Goal: Transaction & Acquisition: Purchase product/service

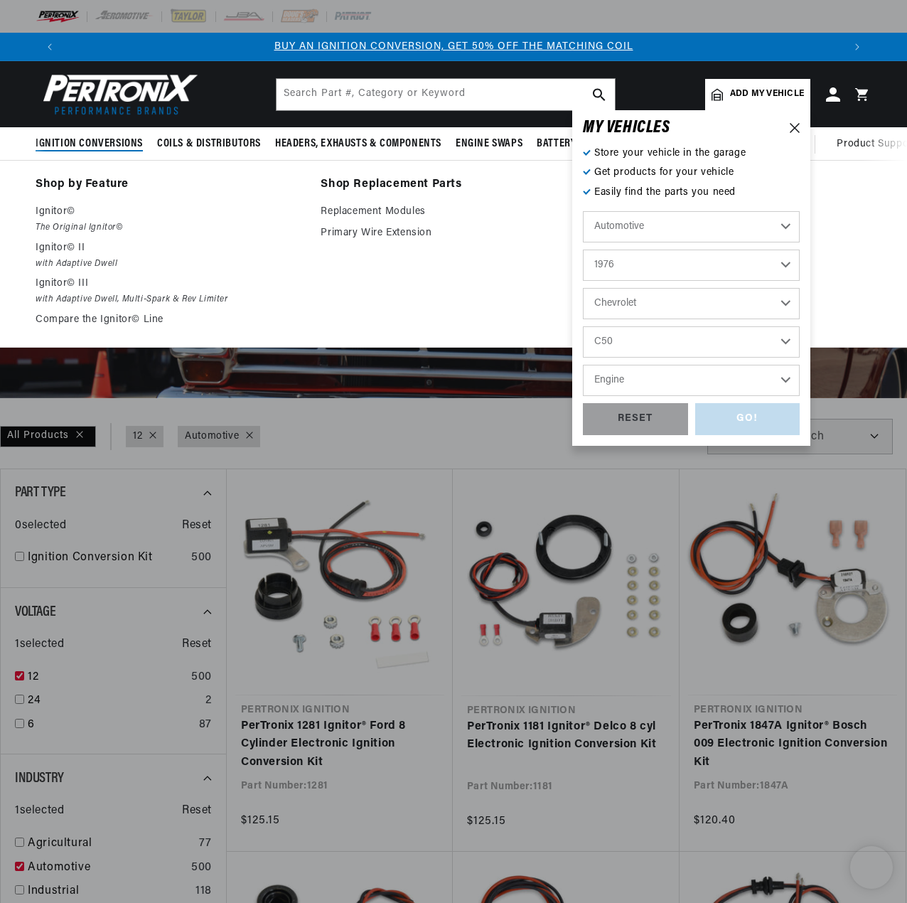
select select "1976"
select select "Chevrolet"
select select "C50"
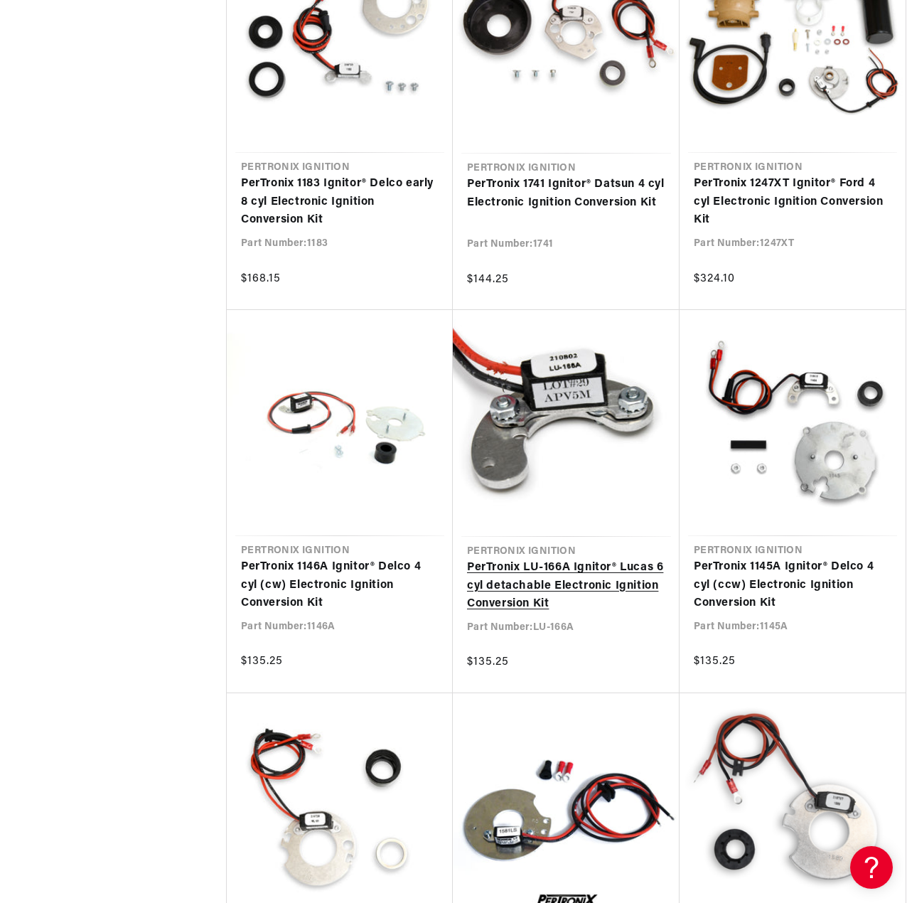
scroll to position [3696, 0]
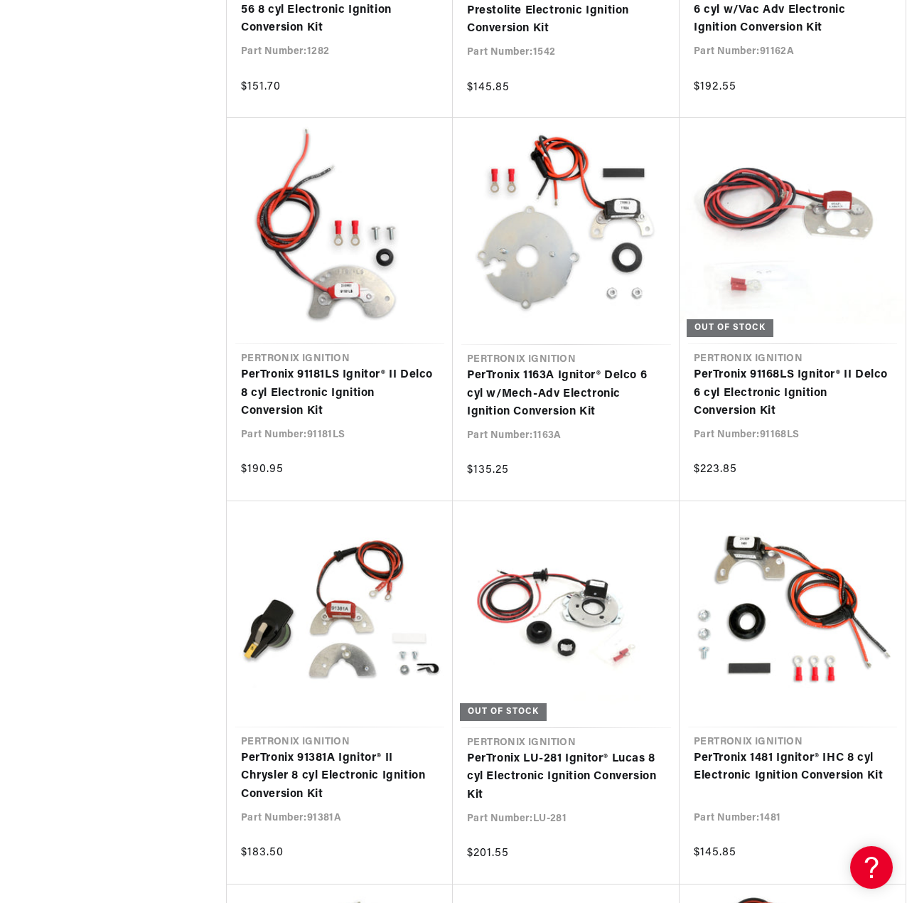
scroll to position [5330, 0]
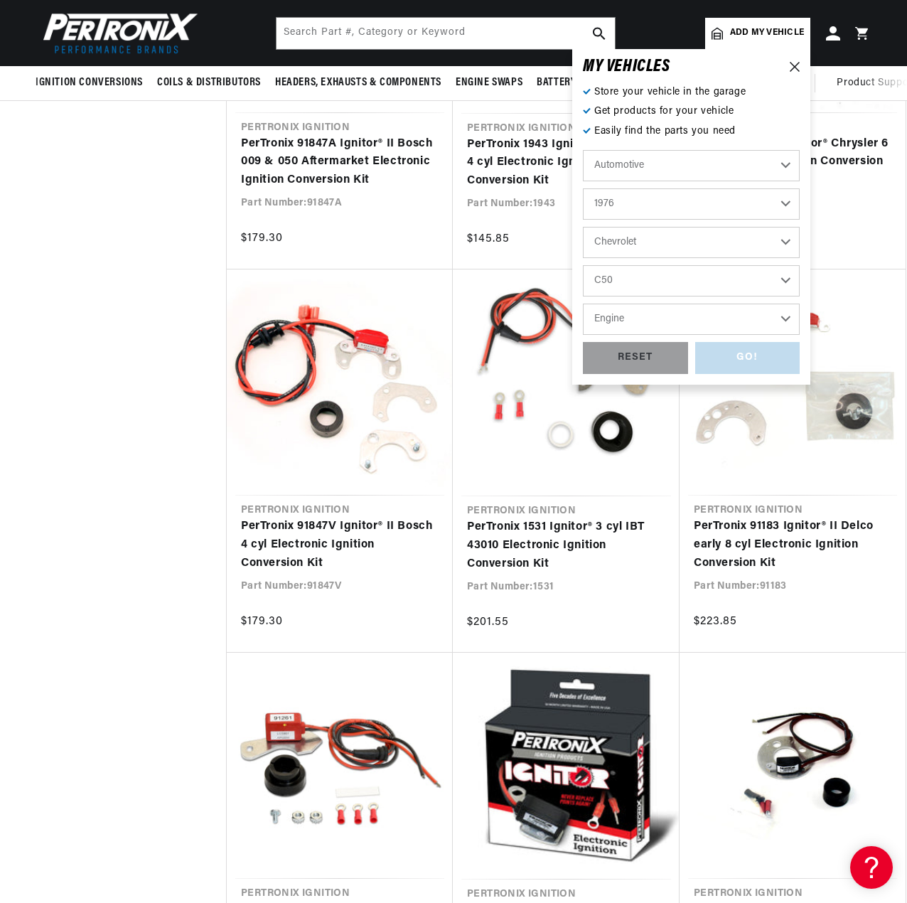
scroll to position [0, 779]
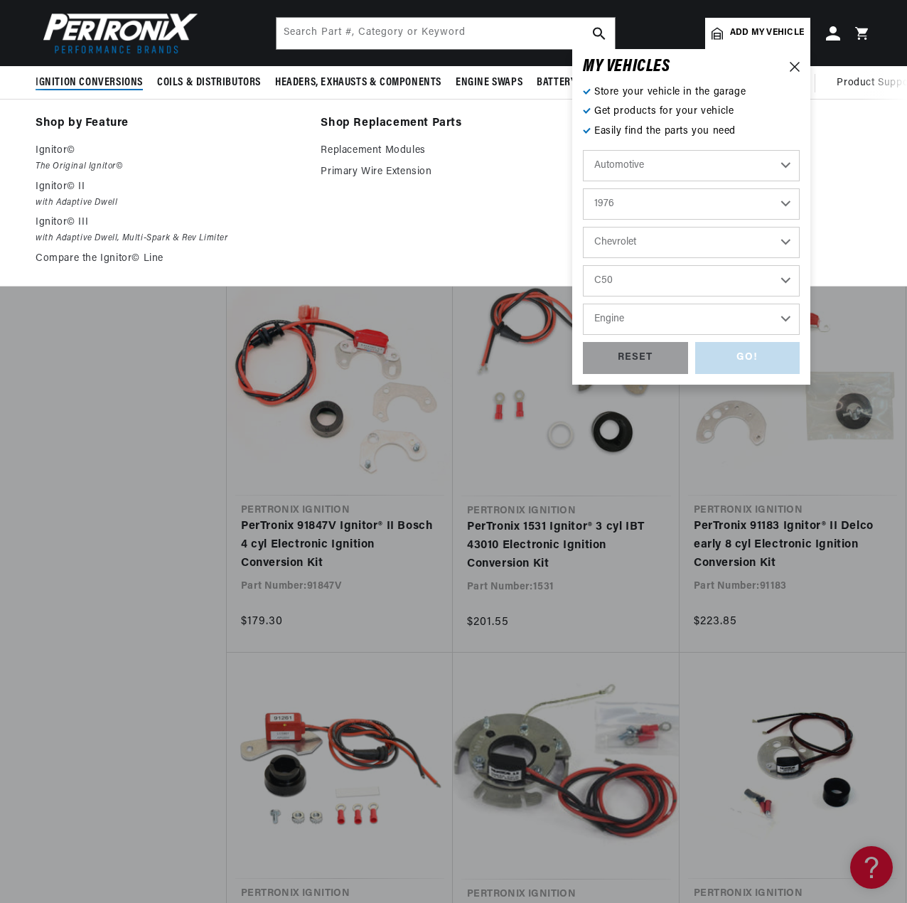
click at [105, 80] on span "Ignition Conversions" at bounding box center [89, 82] width 107 height 15
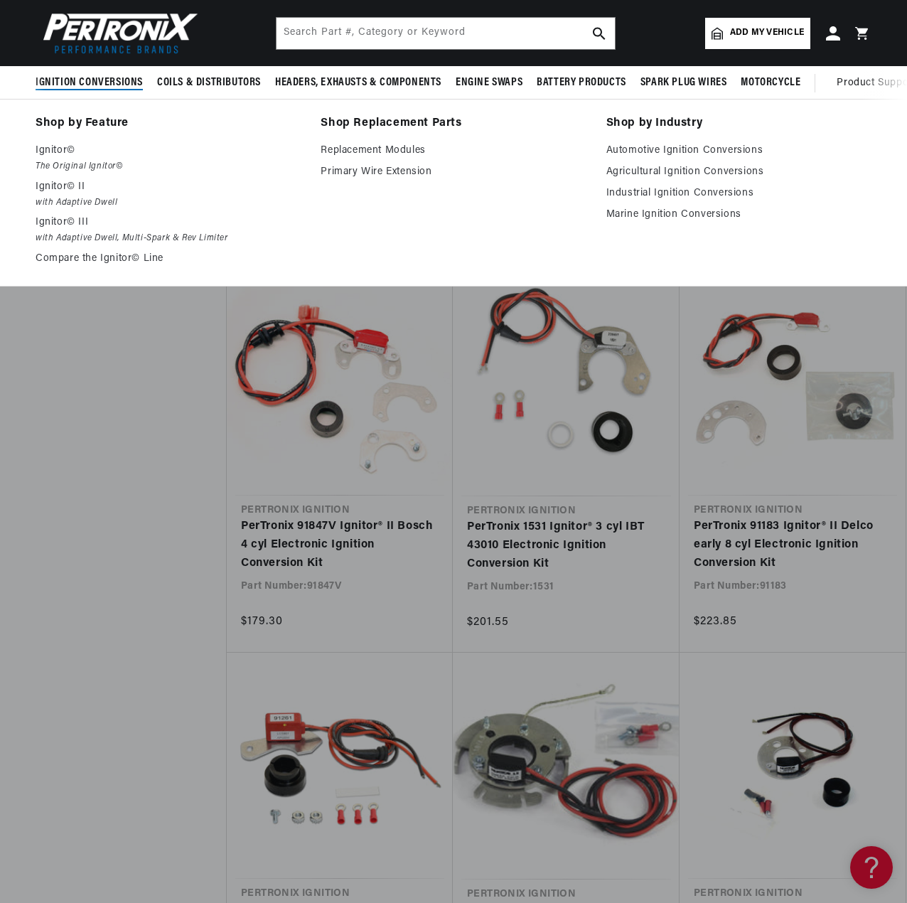
scroll to position [0, 1558]
click at [635, 147] on link "Automotive Ignition Conversions" at bounding box center [738, 150] width 265 height 17
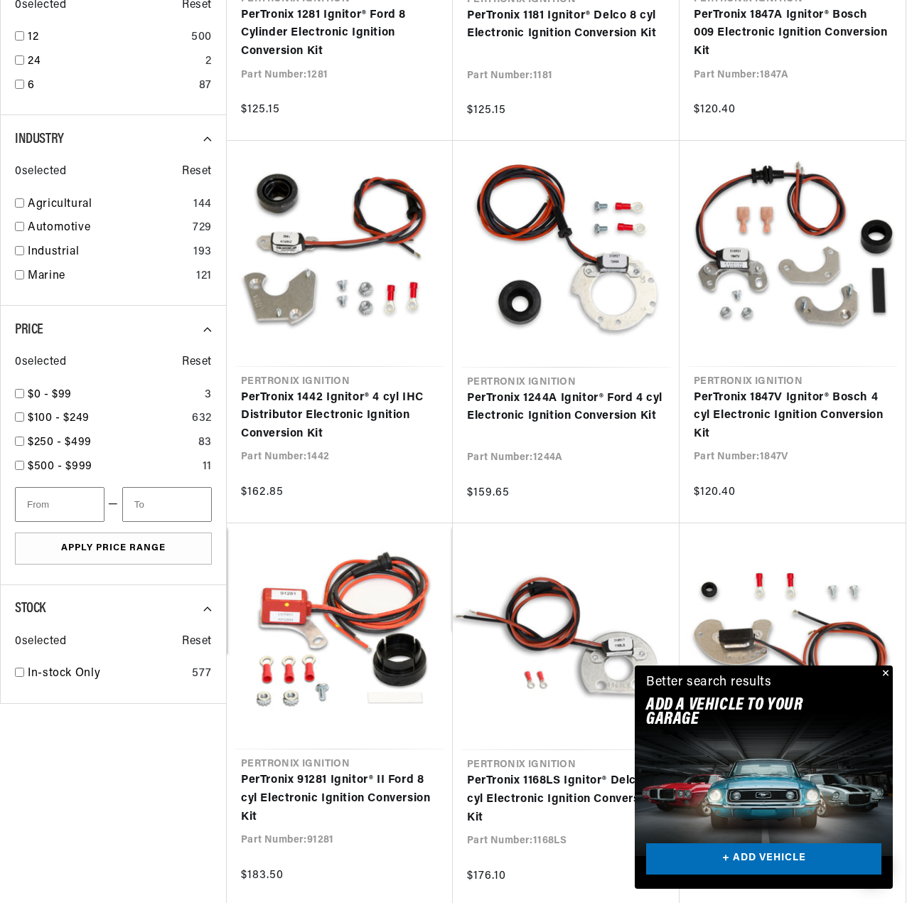
scroll to position [0, 779]
click at [888, 674] on button "Close" at bounding box center [884, 673] width 17 height 17
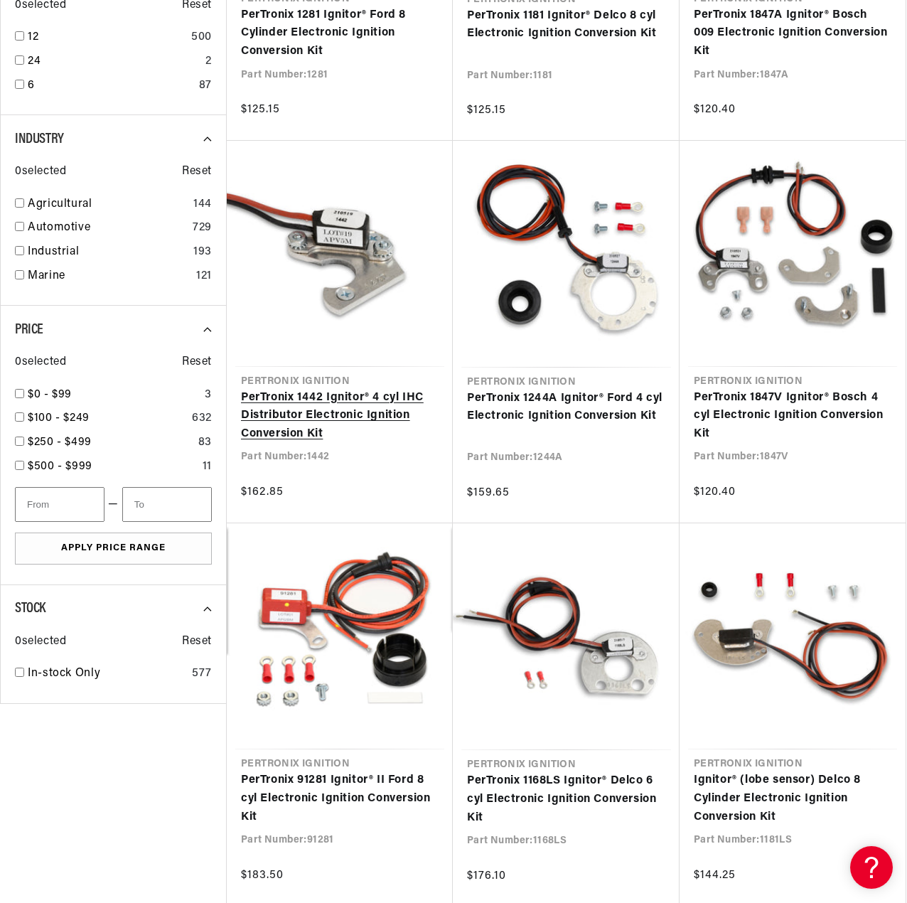
scroll to position [0, 1558]
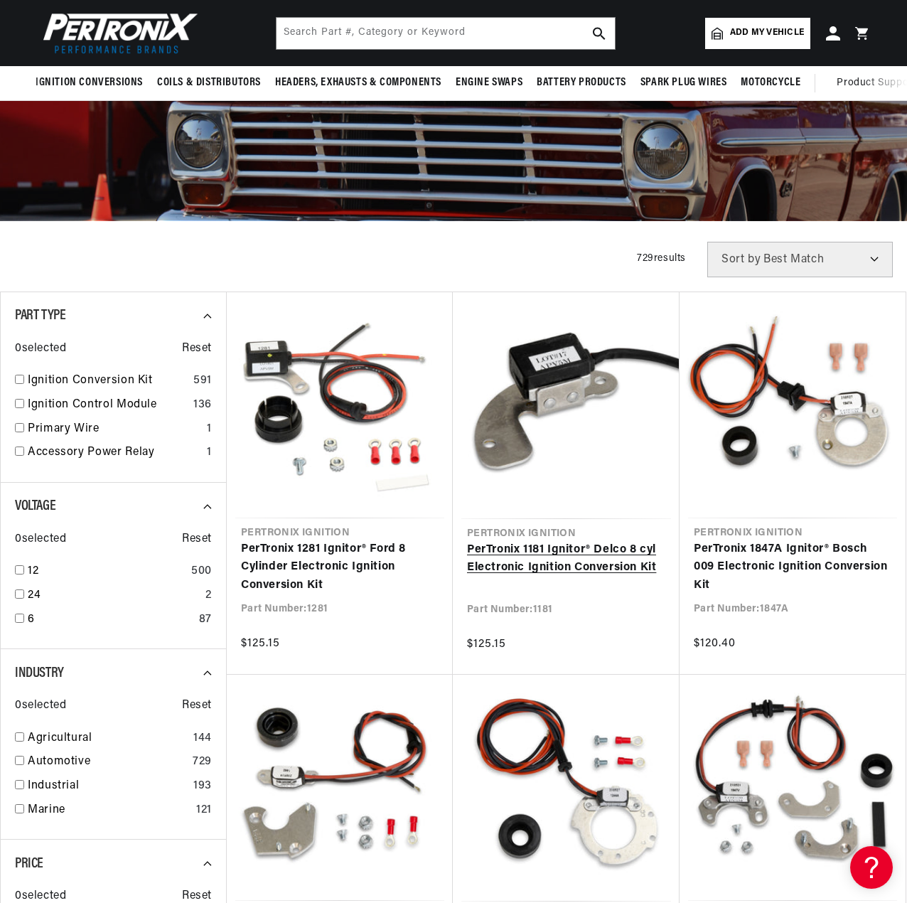
scroll to position [142, 0]
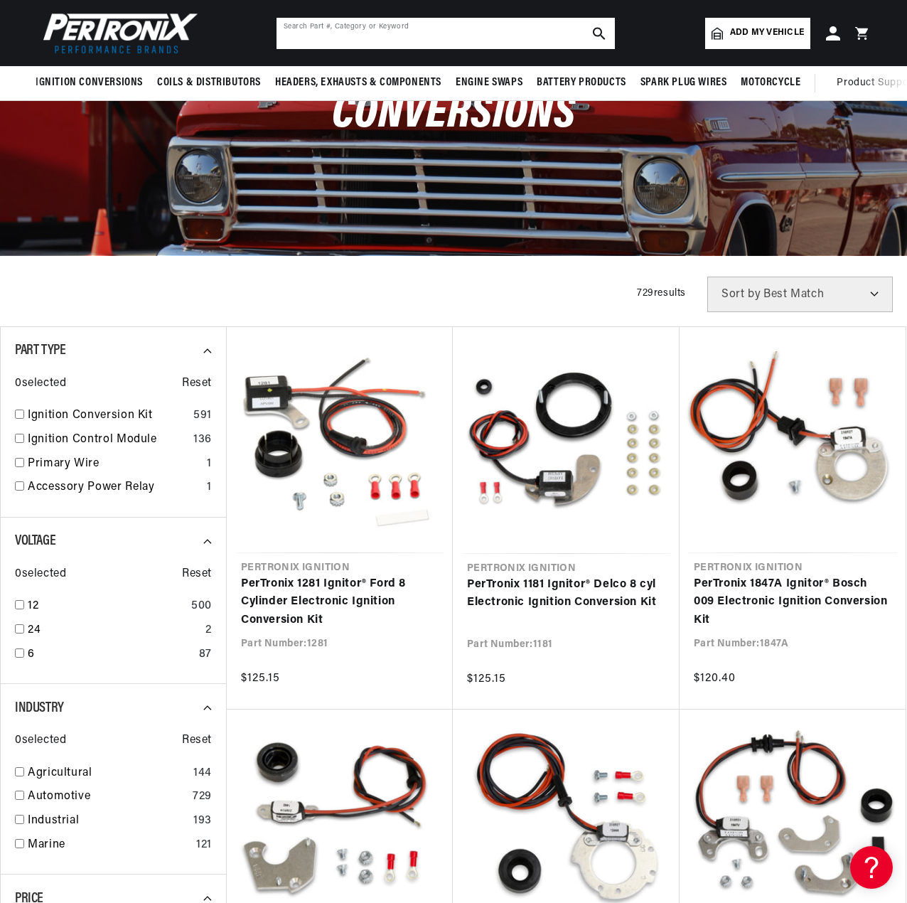
click at [357, 27] on input "text" at bounding box center [445, 33] width 338 height 31
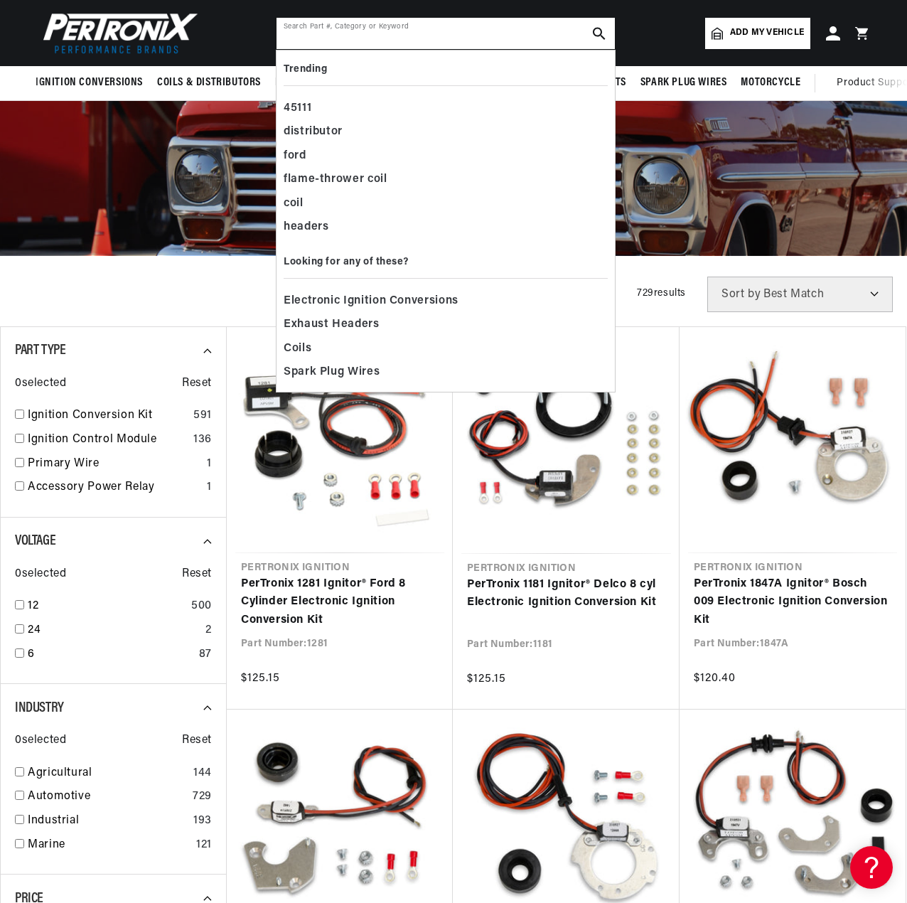
scroll to position [0, 0]
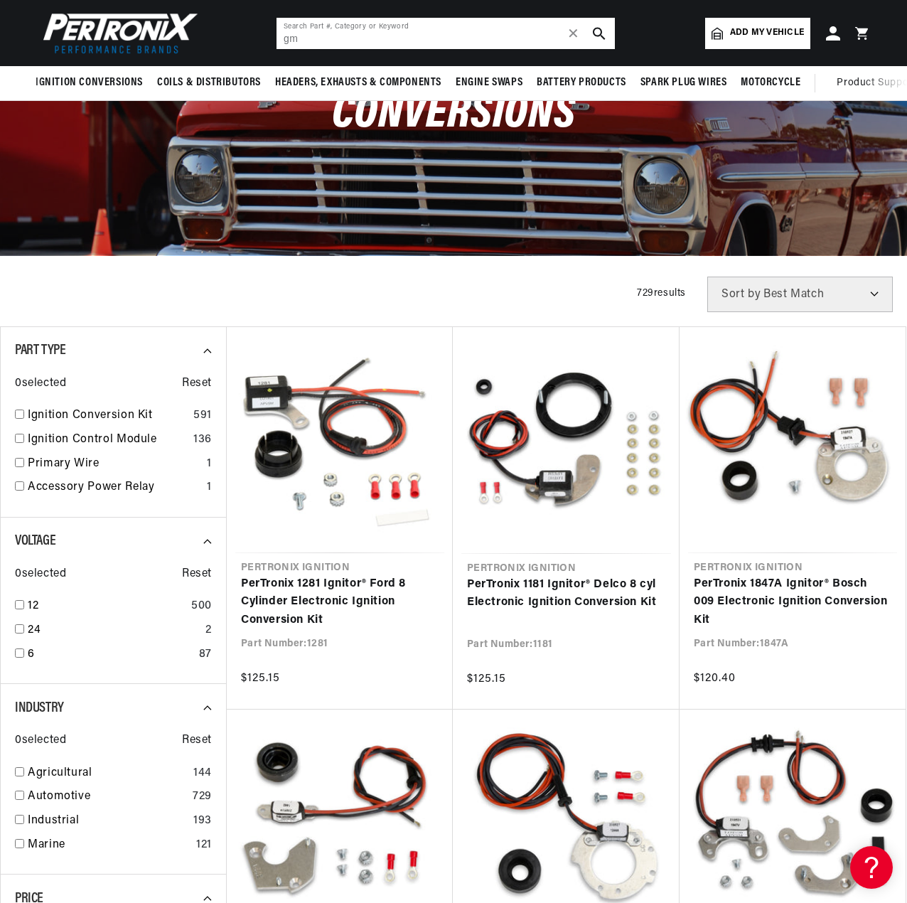
type input "gm"
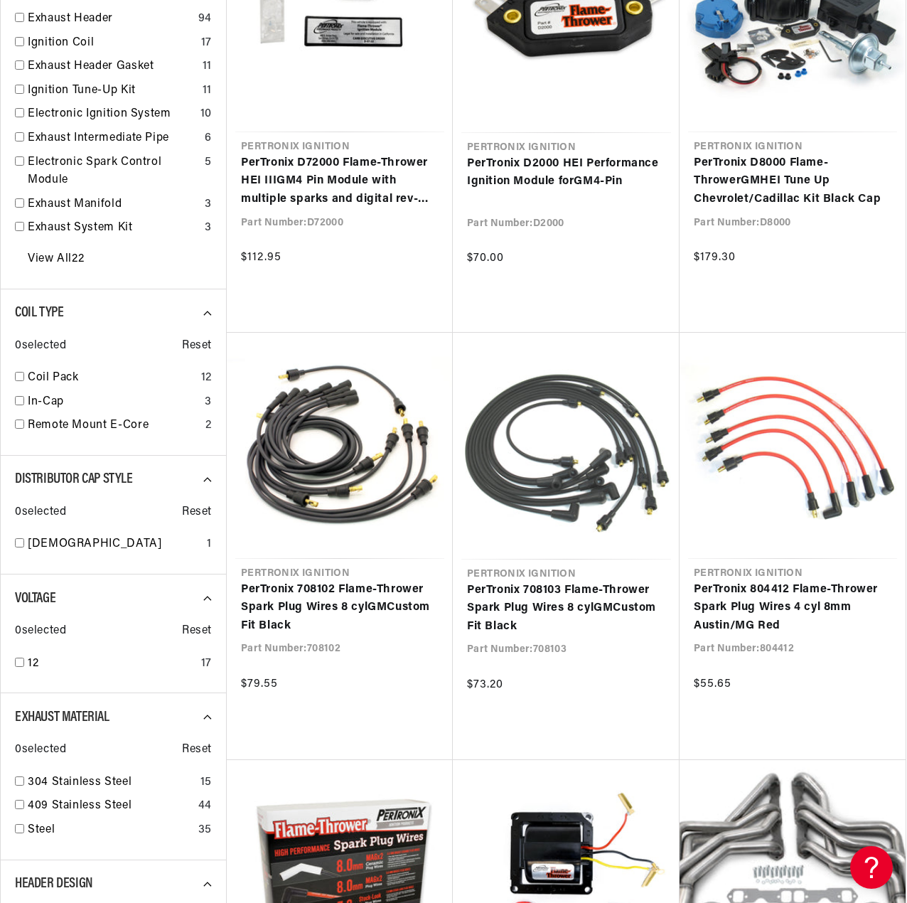
scroll to position [569, 0]
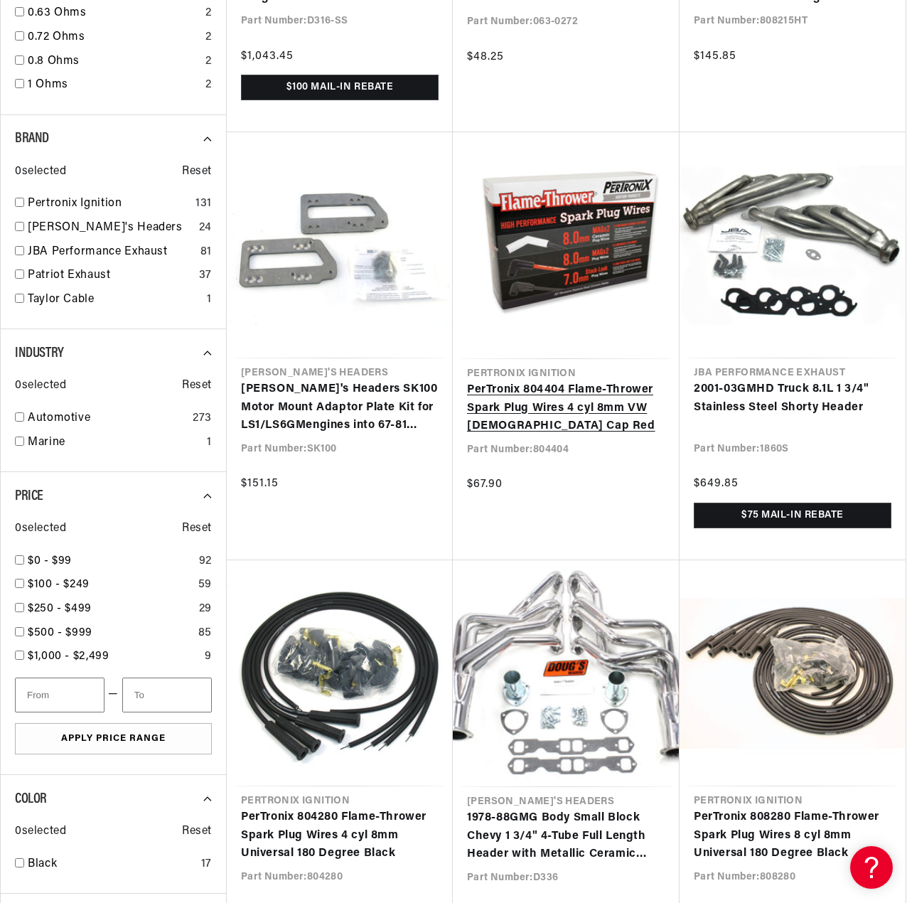
scroll to position [0, 1558]
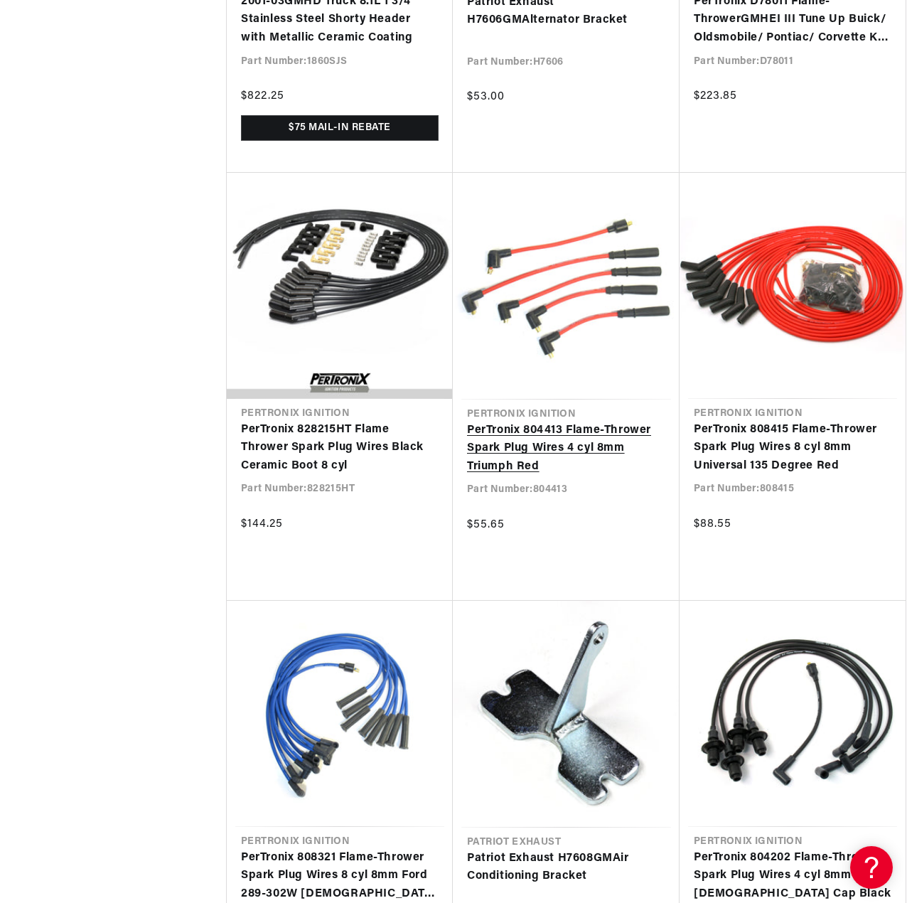
scroll to position [3909, 0]
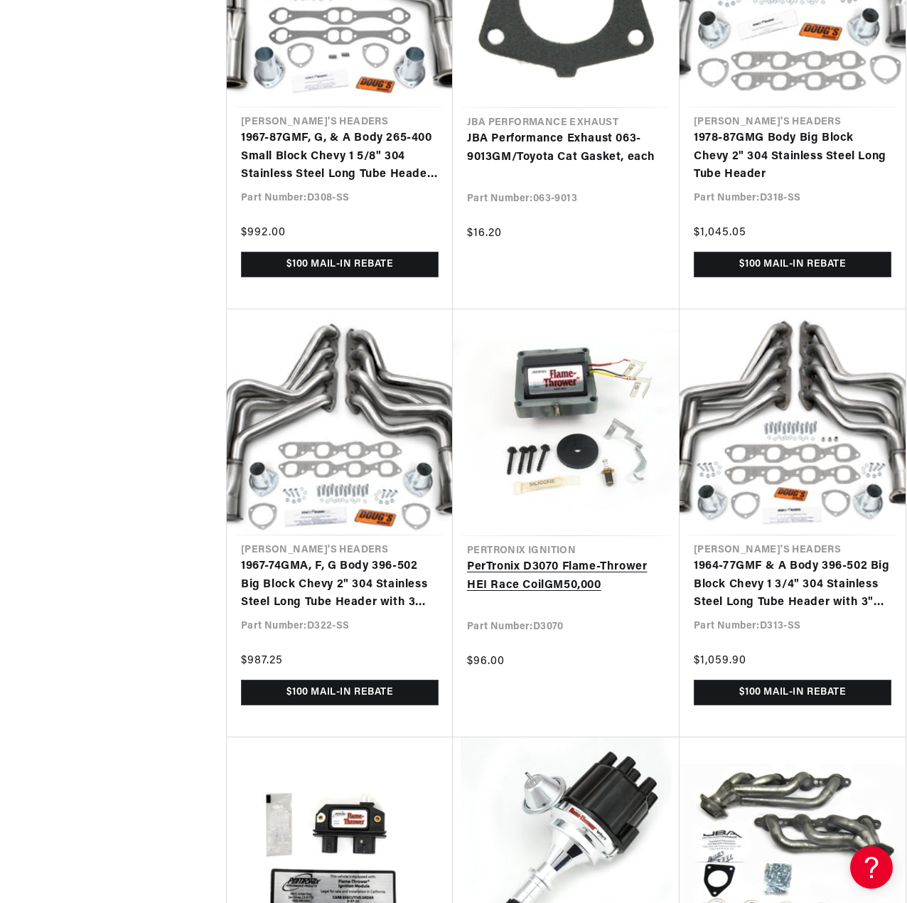
scroll to position [5544, 0]
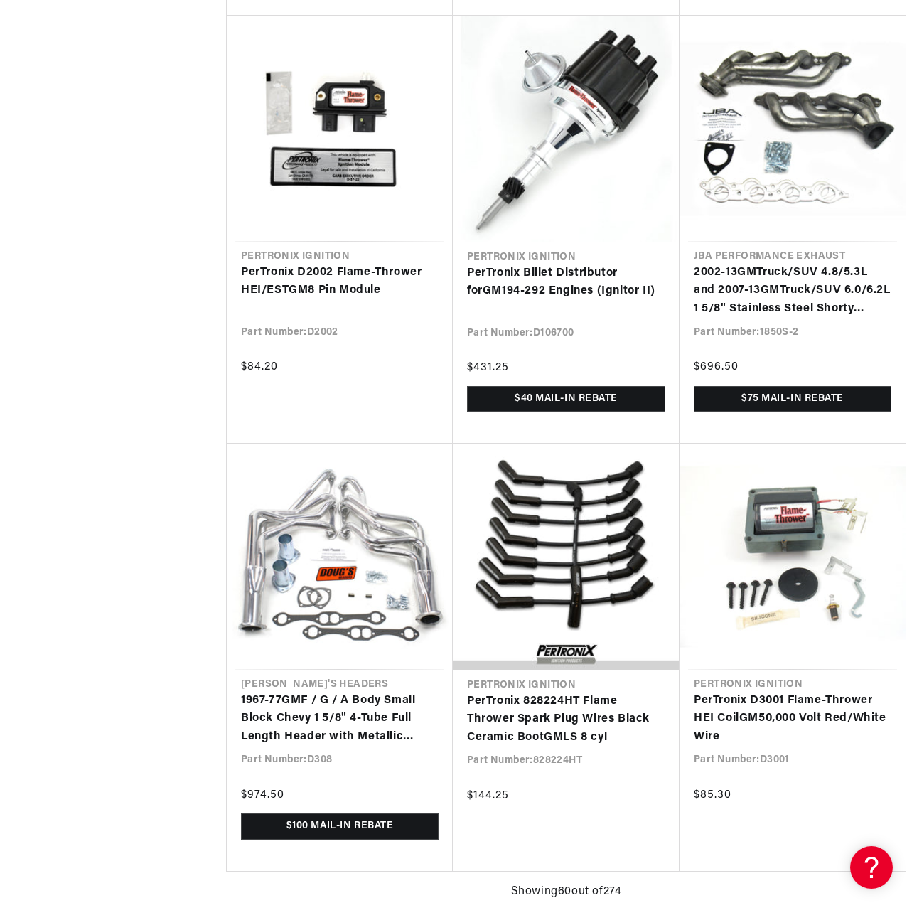
scroll to position [6468, 0]
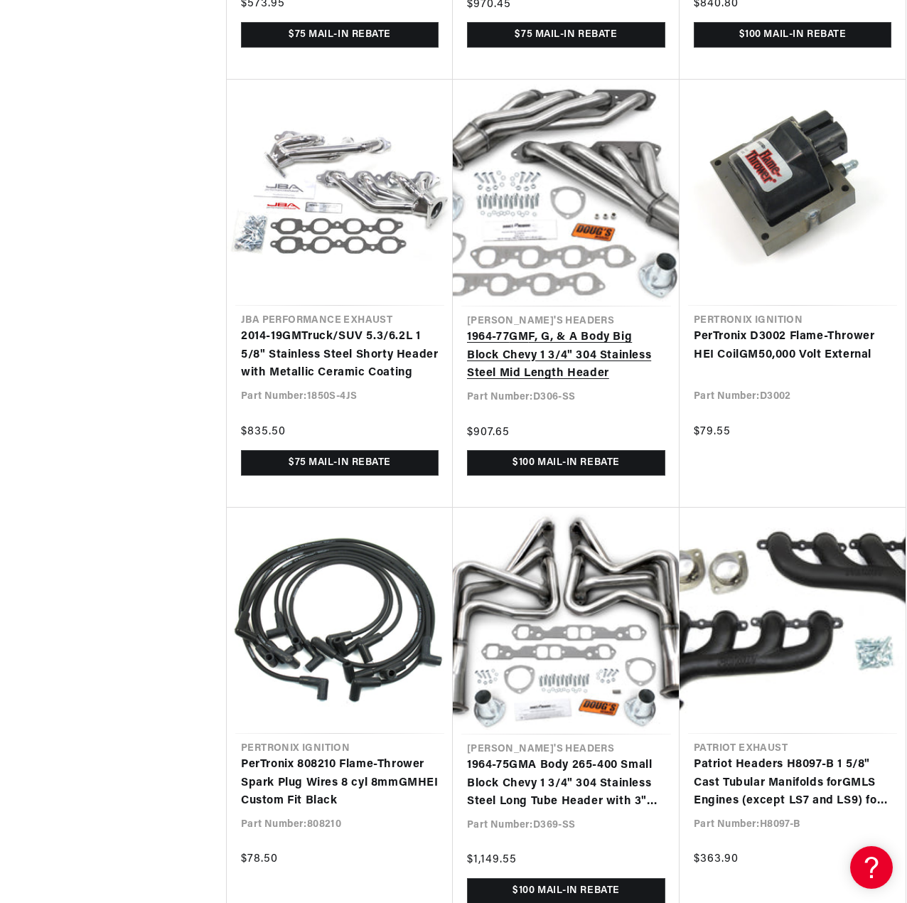
scroll to position [0, 779]
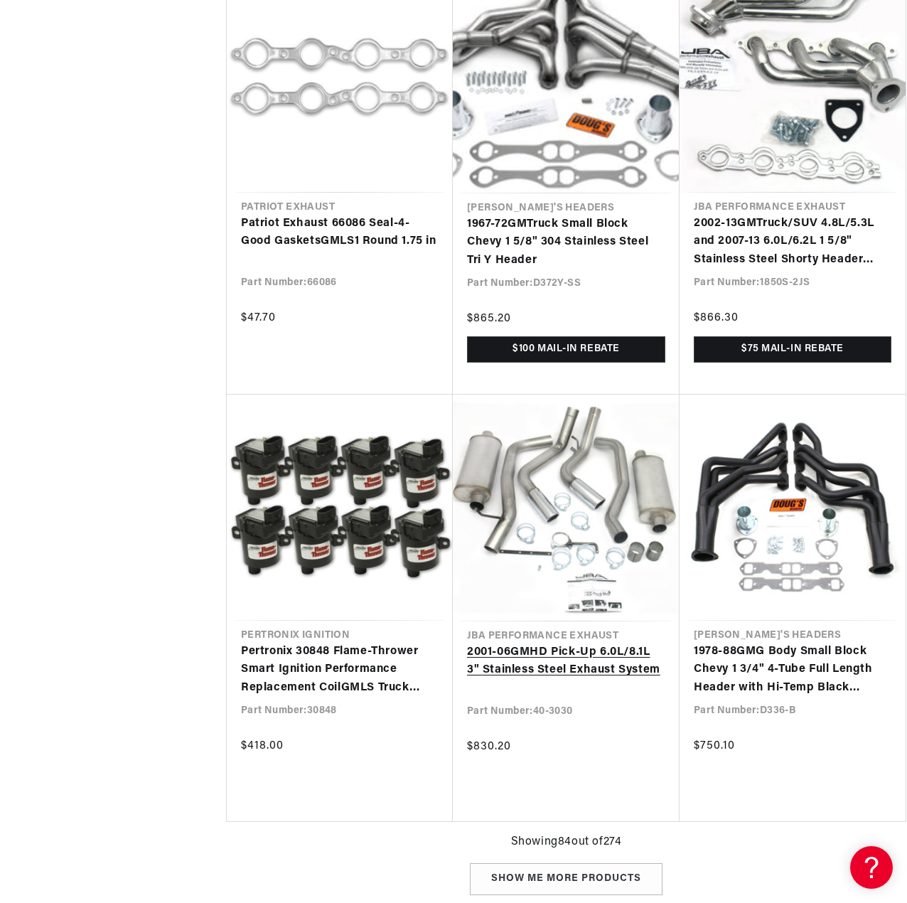
scroll to position [10021, 0]
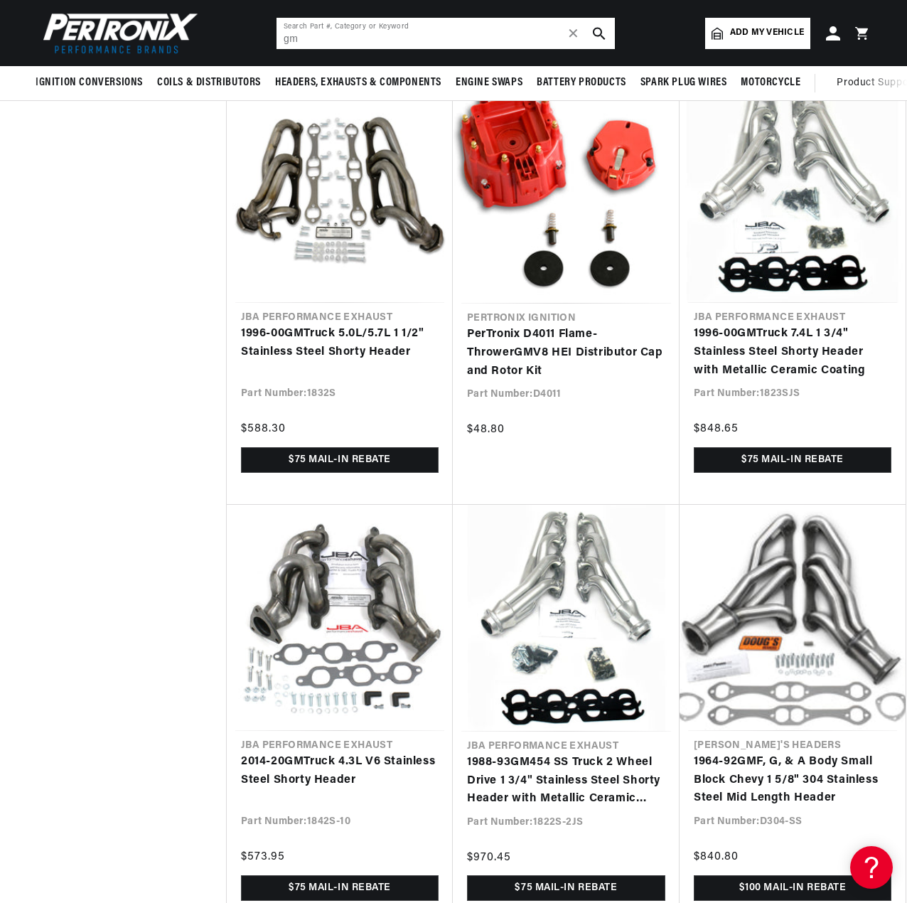
click at [316, 45] on input "gm" at bounding box center [445, 33] width 338 height 31
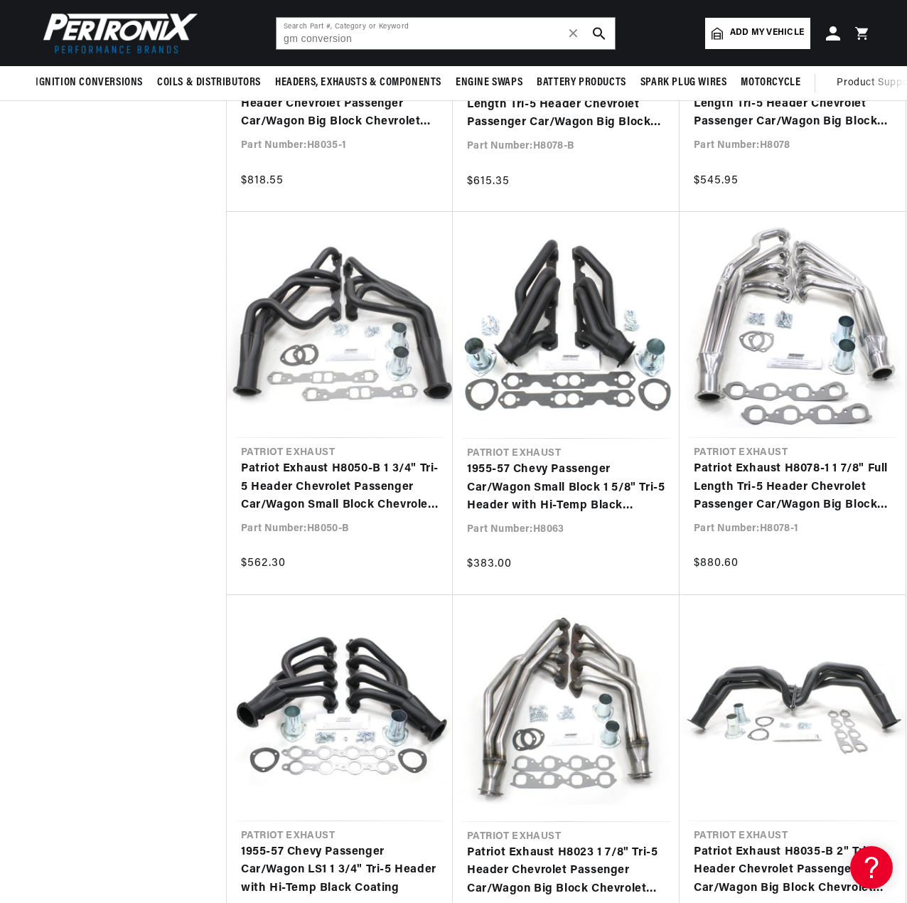
click at [591, 31] on button "search button" at bounding box center [599, 33] width 31 height 31
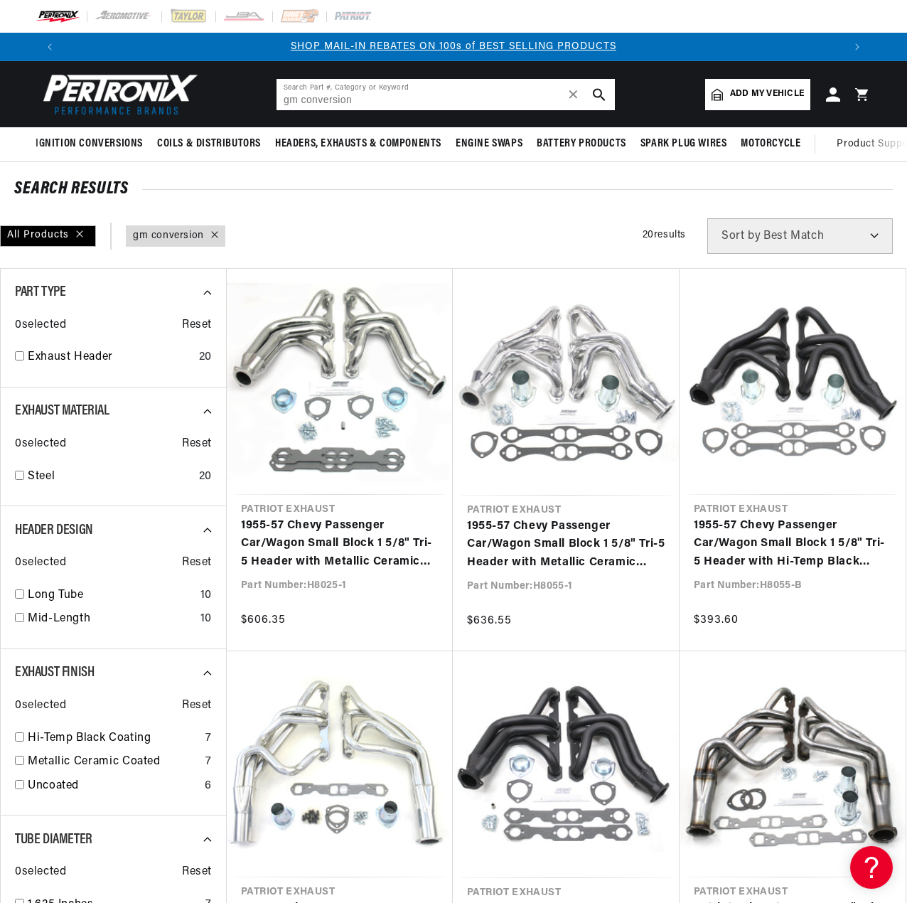
click at [298, 101] on input "gm conversion" at bounding box center [445, 94] width 338 height 31
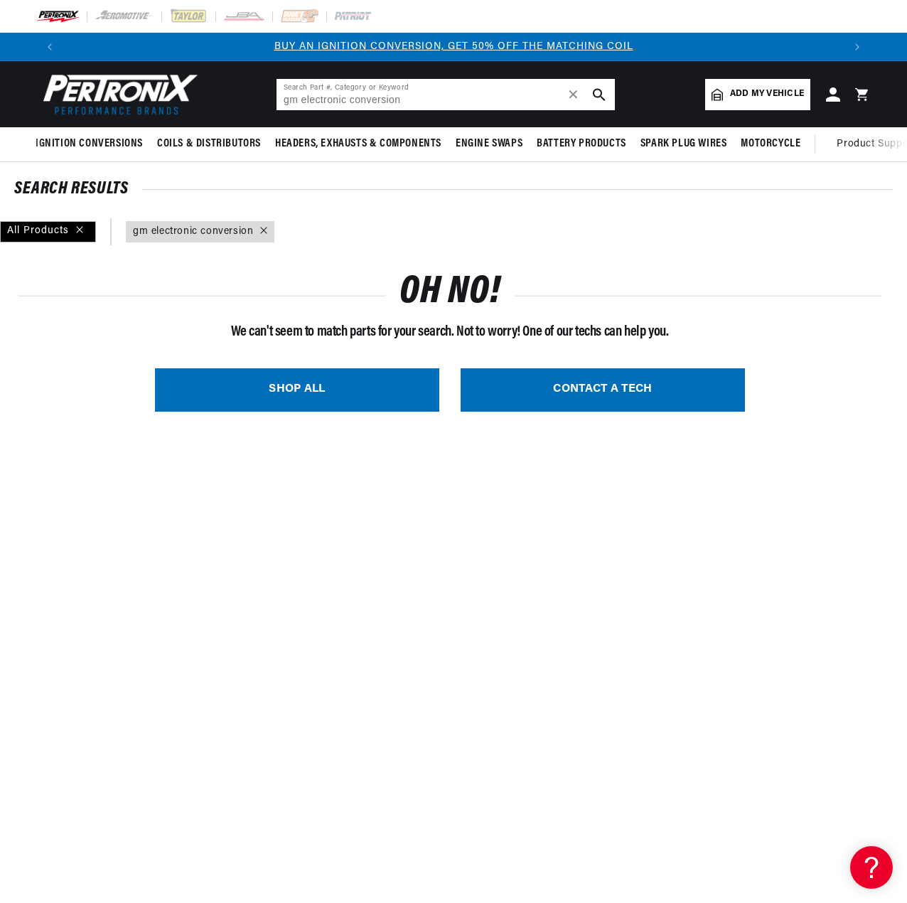
click at [400, 84] on input "gm electronic conversion" at bounding box center [445, 94] width 338 height 31
click at [398, 87] on input "gm electronic conversion" at bounding box center [445, 94] width 338 height 31
drag, startPoint x: 397, startPoint y: 89, endPoint x: 392, endPoint y: 97, distance: 9.3
click at [396, 90] on input "gm electronic conversion" at bounding box center [445, 94] width 338 height 31
click at [391, 98] on input "gm electronic conversion" at bounding box center [445, 94] width 338 height 31
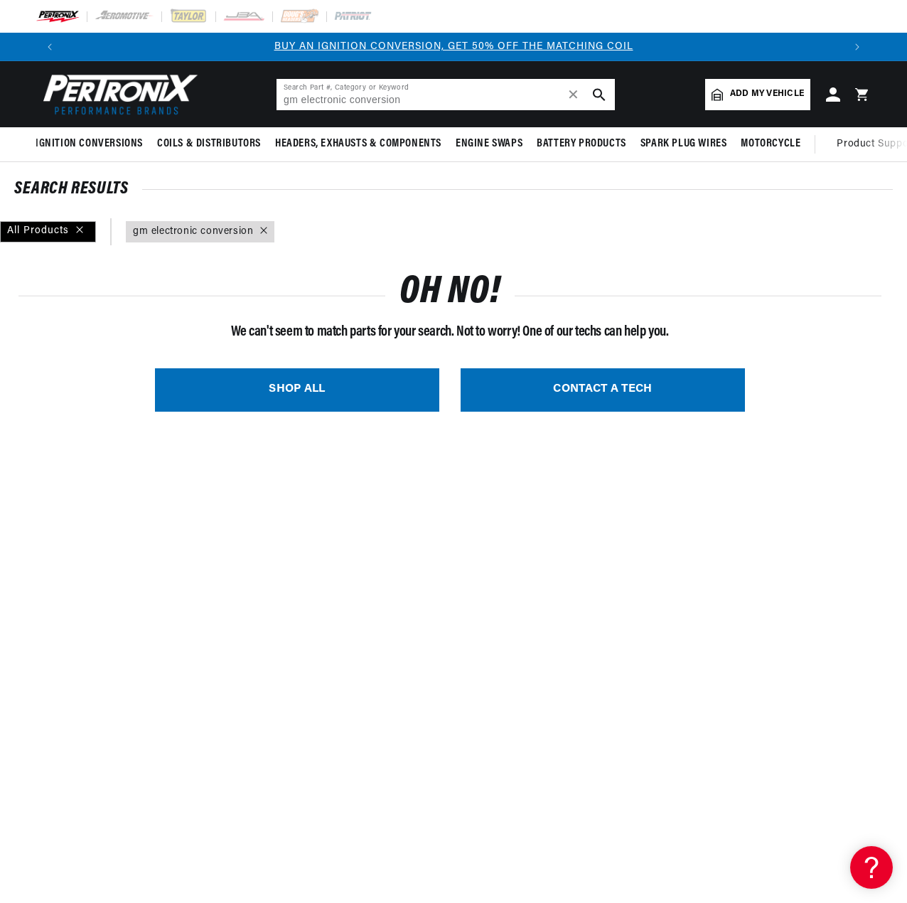
click at [390, 99] on input "gm electronic conversion" at bounding box center [445, 94] width 338 height 31
click at [388, 99] on input "gm electronic conversion" at bounding box center [445, 94] width 338 height 31
click at [387, 99] on input "gm electronic conversion" at bounding box center [445, 94] width 338 height 31
click at [387, 98] on input "gm electronic conversion" at bounding box center [445, 94] width 338 height 31
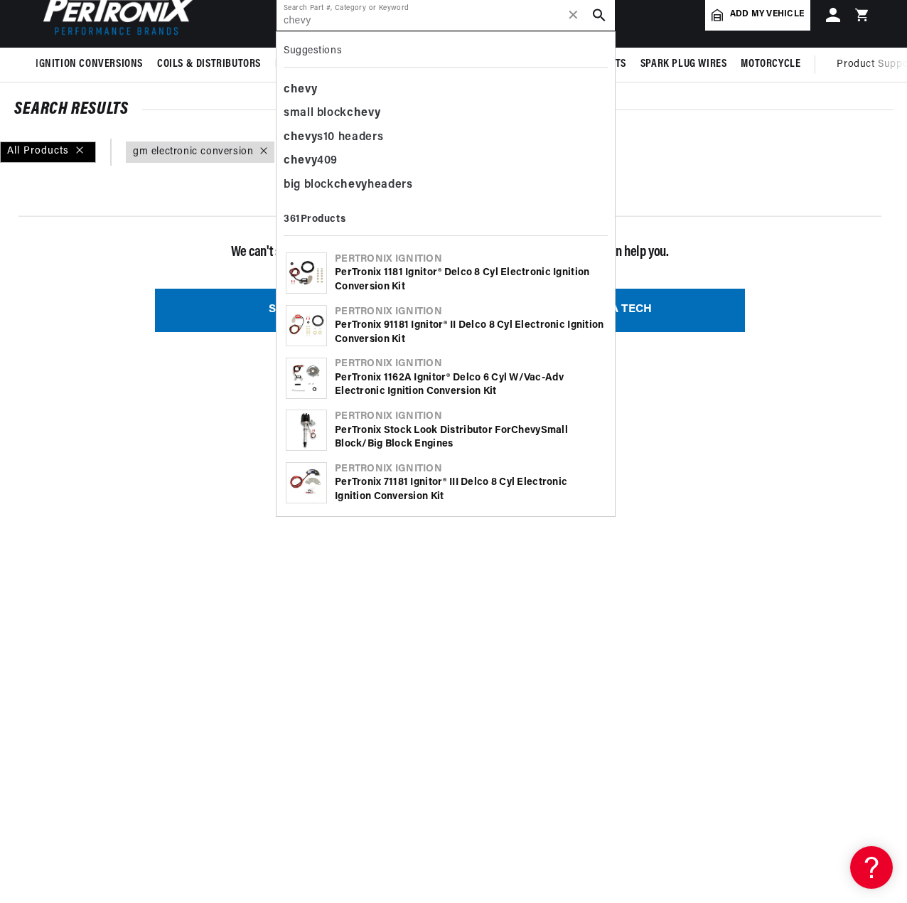
scroll to position [71, 0]
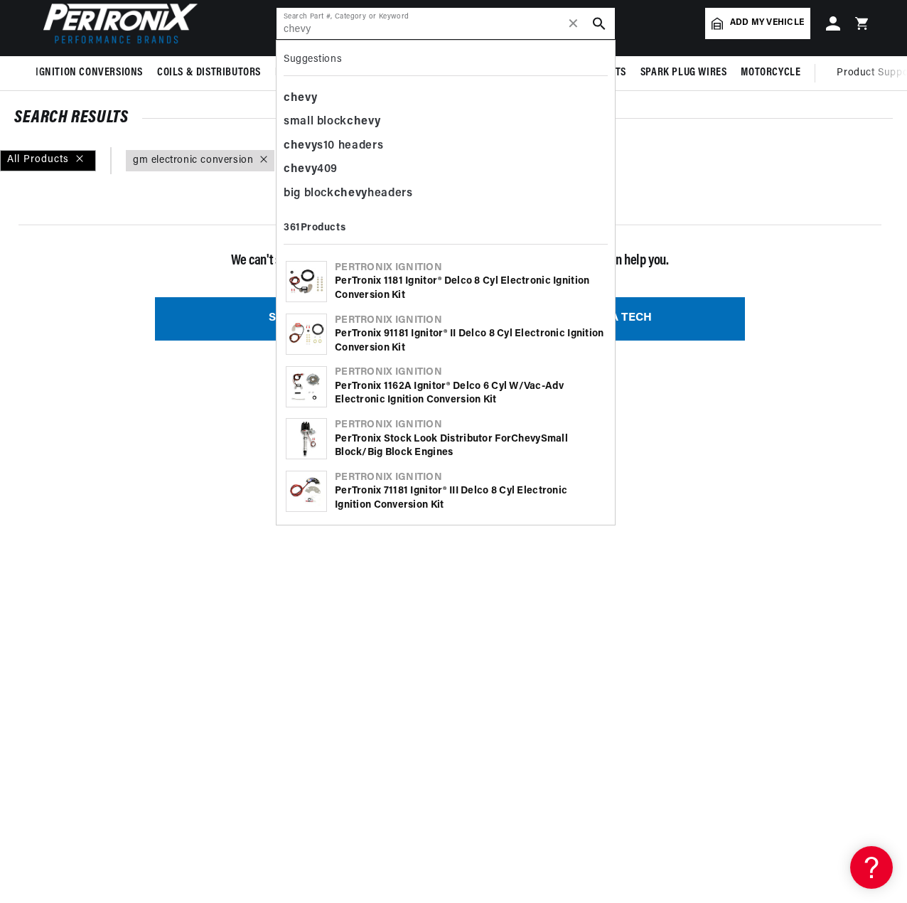
type input "chevy"
drag, startPoint x: 411, startPoint y: 275, endPoint x: 414, endPoint y: 289, distance: 14.5
click at [412, 276] on div "PerTronix 1181 Ignitor® Delco 8 cyl Electronic Ignition Conversion Kit" at bounding box center [470, 288] width 271 height 28
click at [427, 330] on div "PerTronix 91181 Ignitor® II Delco 8 cyl Electronic Ignition Conversion Kit" at bounding box center [470, 341] width 271 height 28
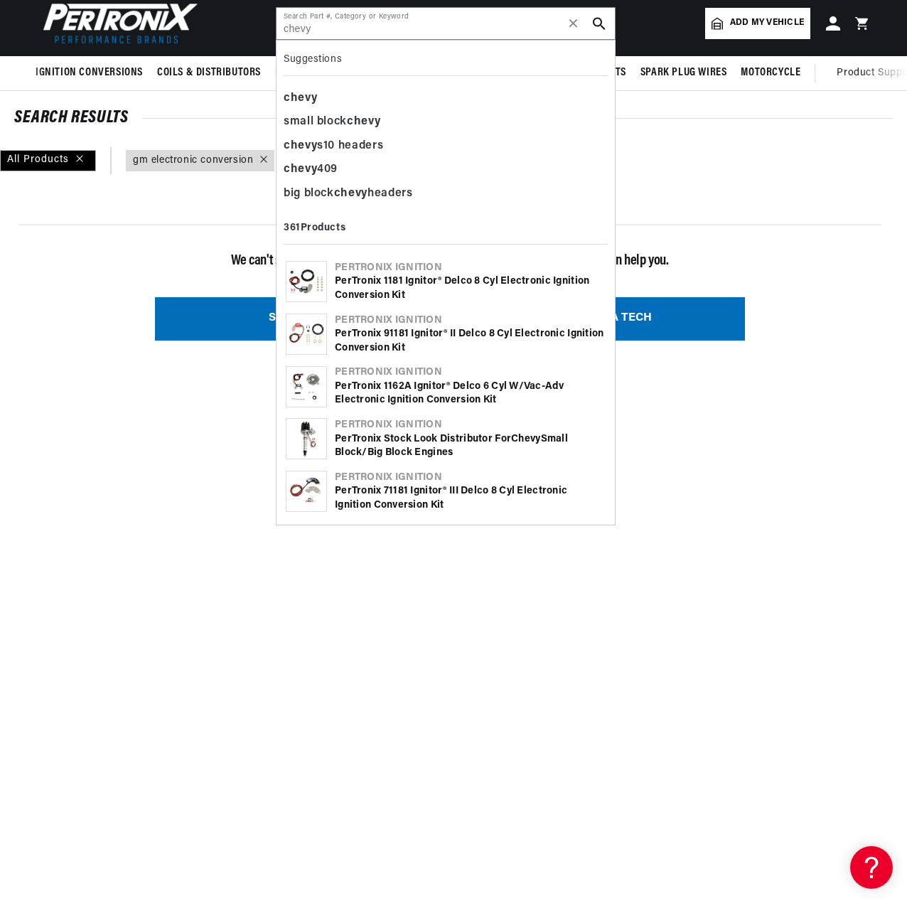
scroll to position [0, 779]
click at [395, 495] on div "PerTronix 71181 Ignitor® III Delco 8 cyl Electronic Ignition Conversion Kit" at bounding box center [470, 498] width 271 height 28
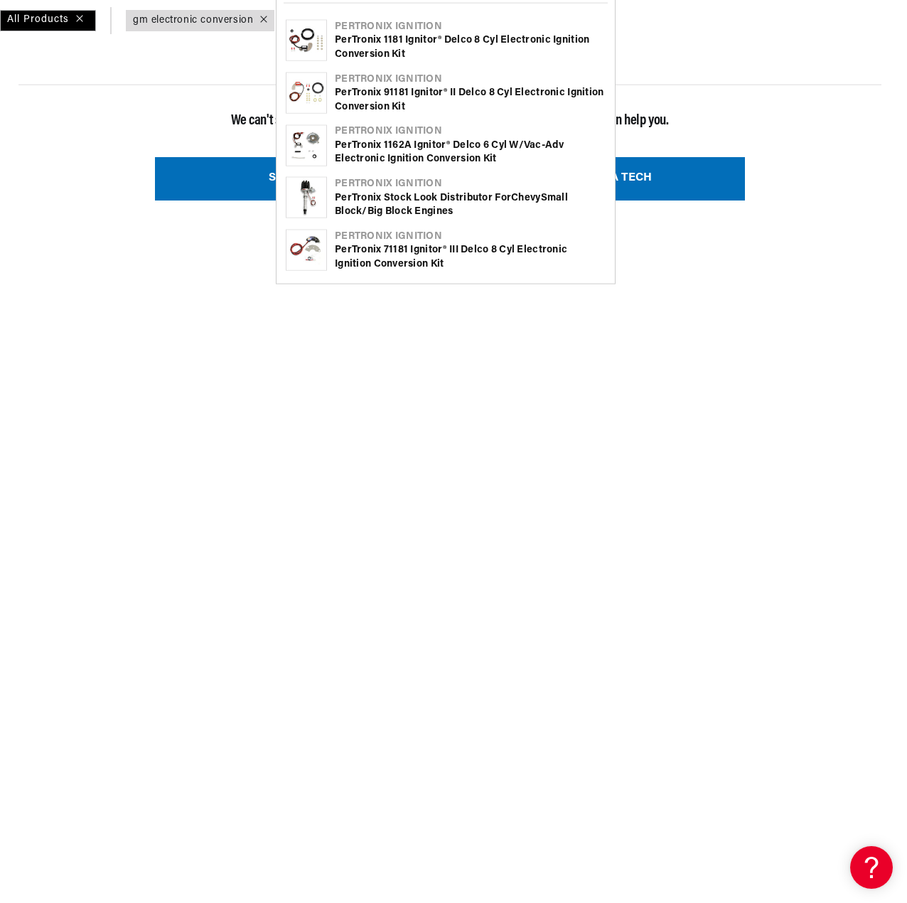
scroll to position [213, 0]
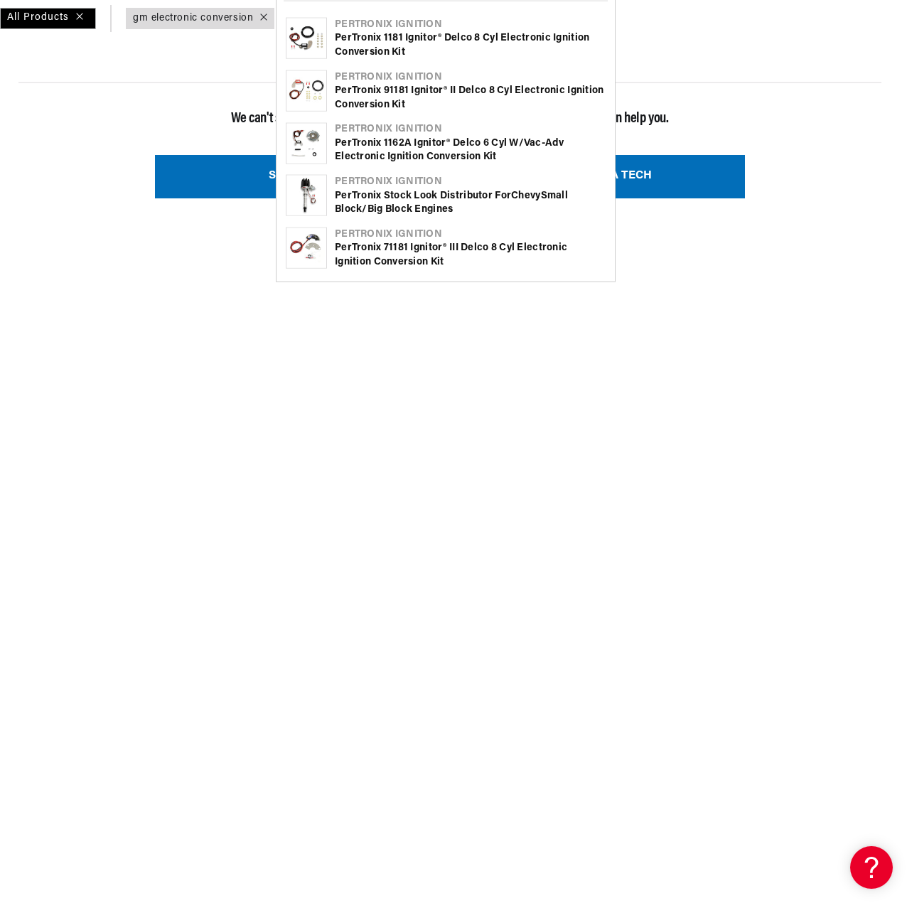
click at [412, 203] on div "PerTronix Stock Look Distributor for Chevy Small Block/Big Block Engines" at bounding box center [470, 202] width 271 height 28
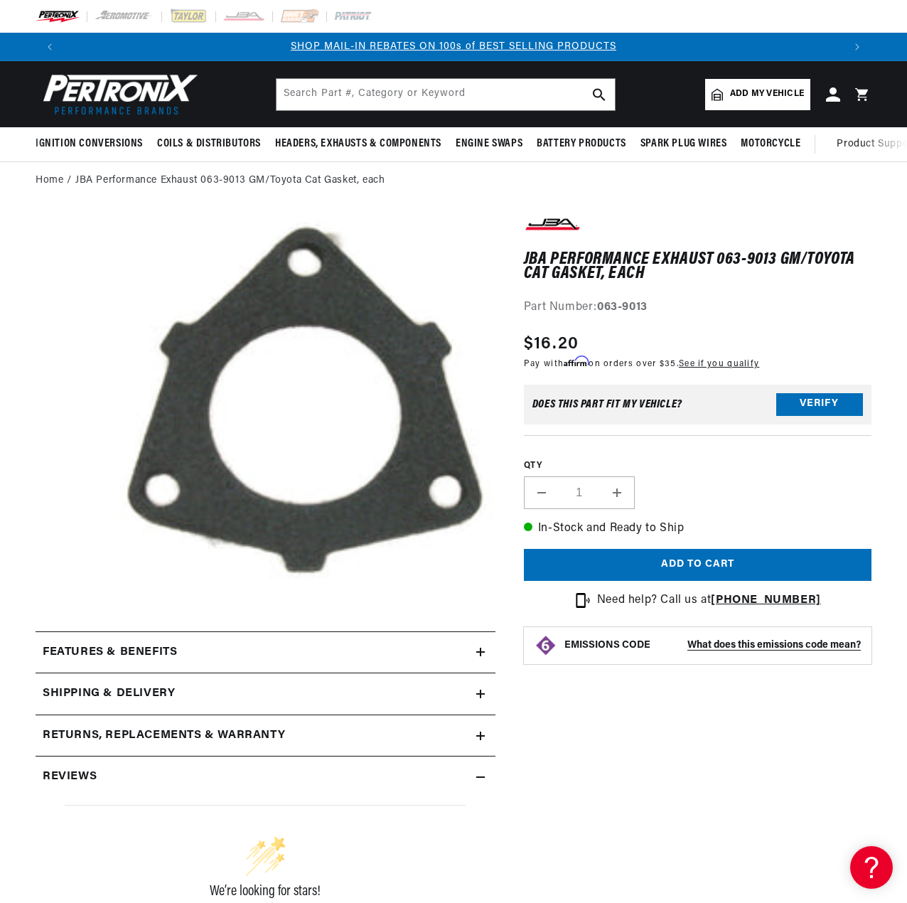
scroll to position [0, 816]
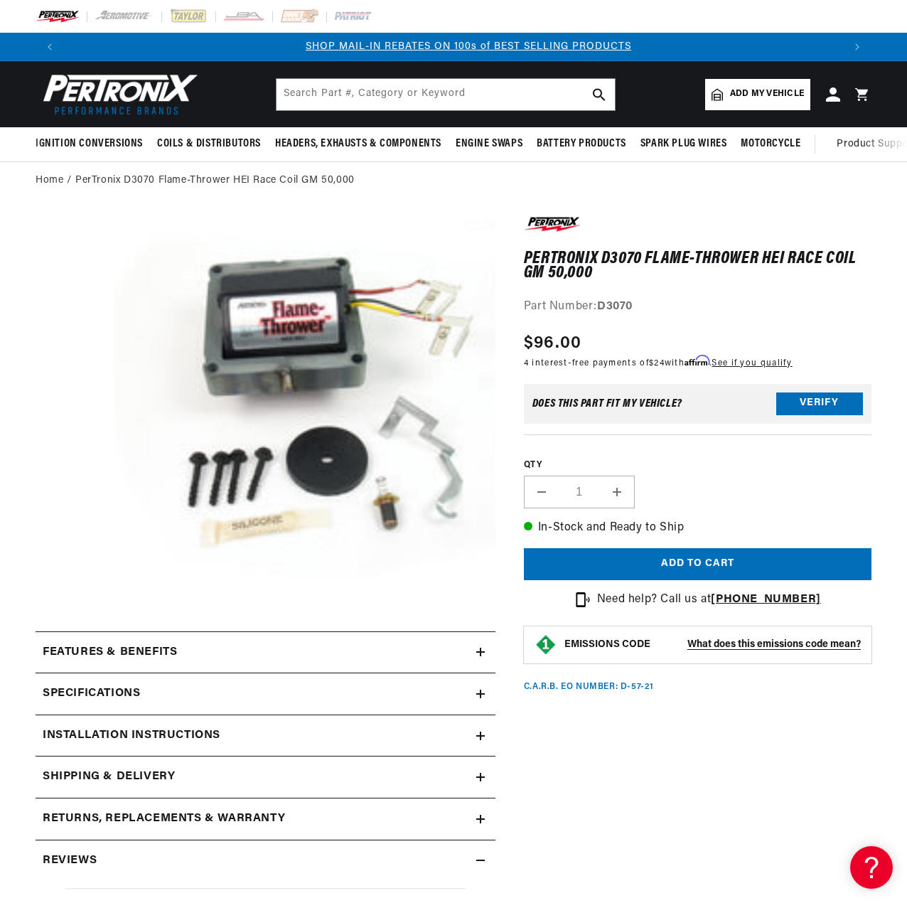
scroll to position [0, 779]
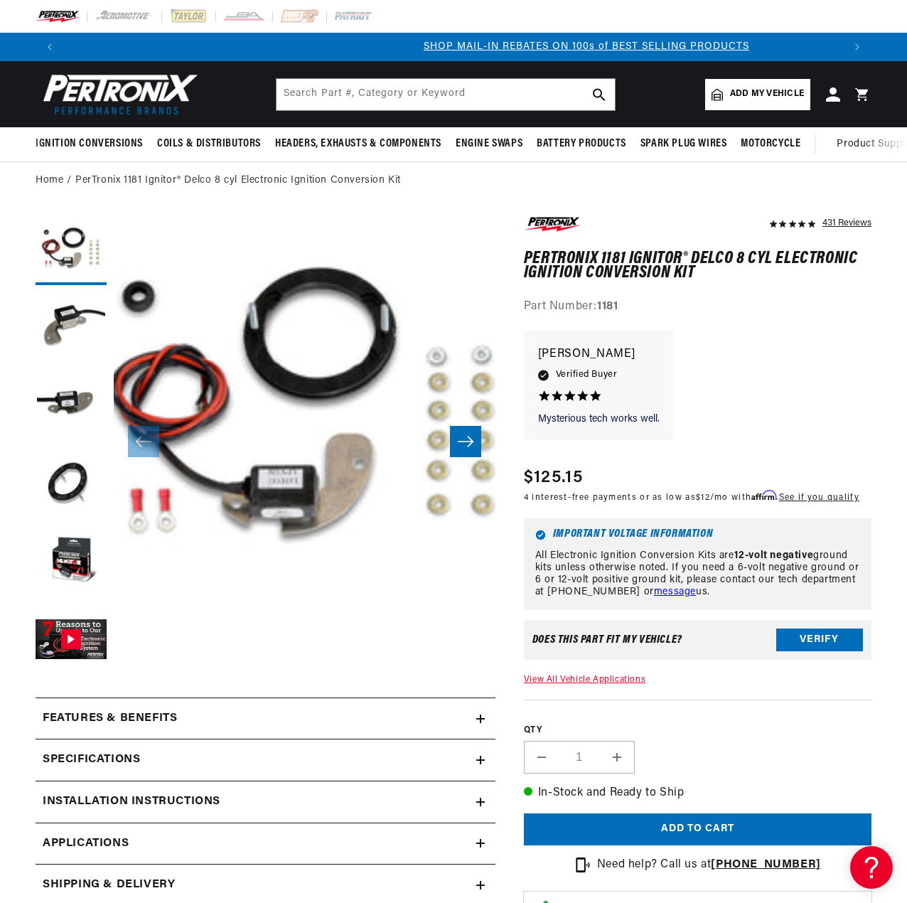
scroll to position [0, 779]
click at [388, 81] on input "text" at bounding box center [445, 94] width 338 height 31
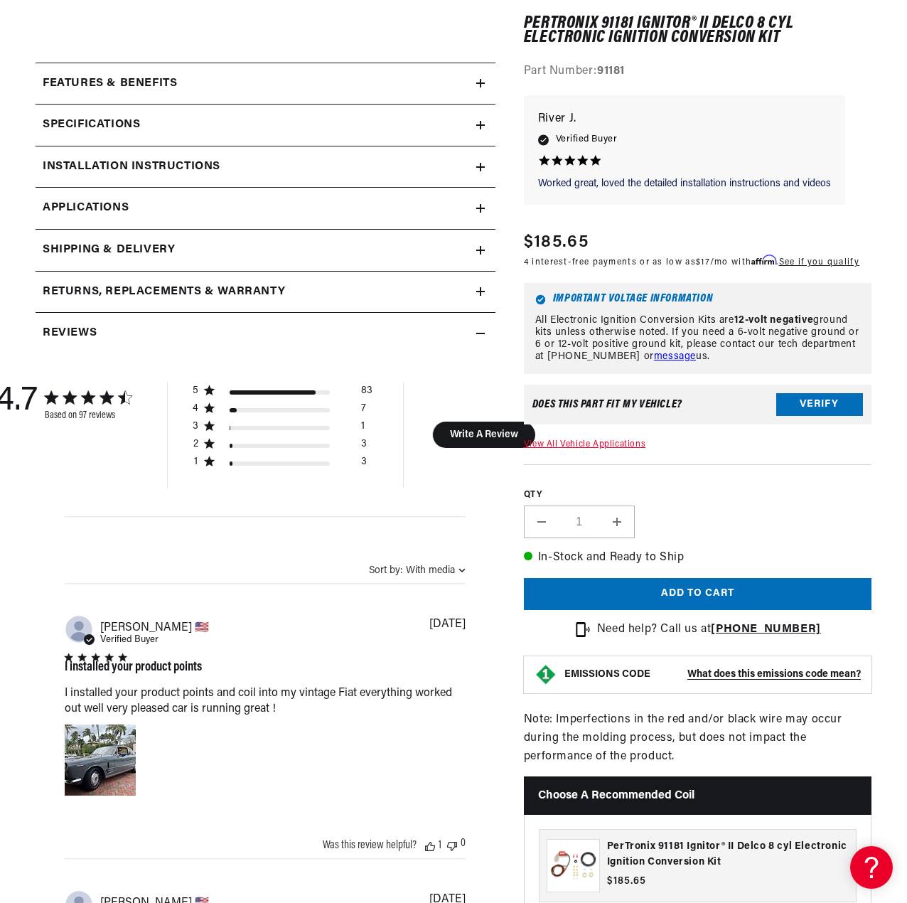
scroll to position [0, 1558]
click at [131, 164] on h2 "Installation instructions" at bounding box center [132, 167] width 178 height 18
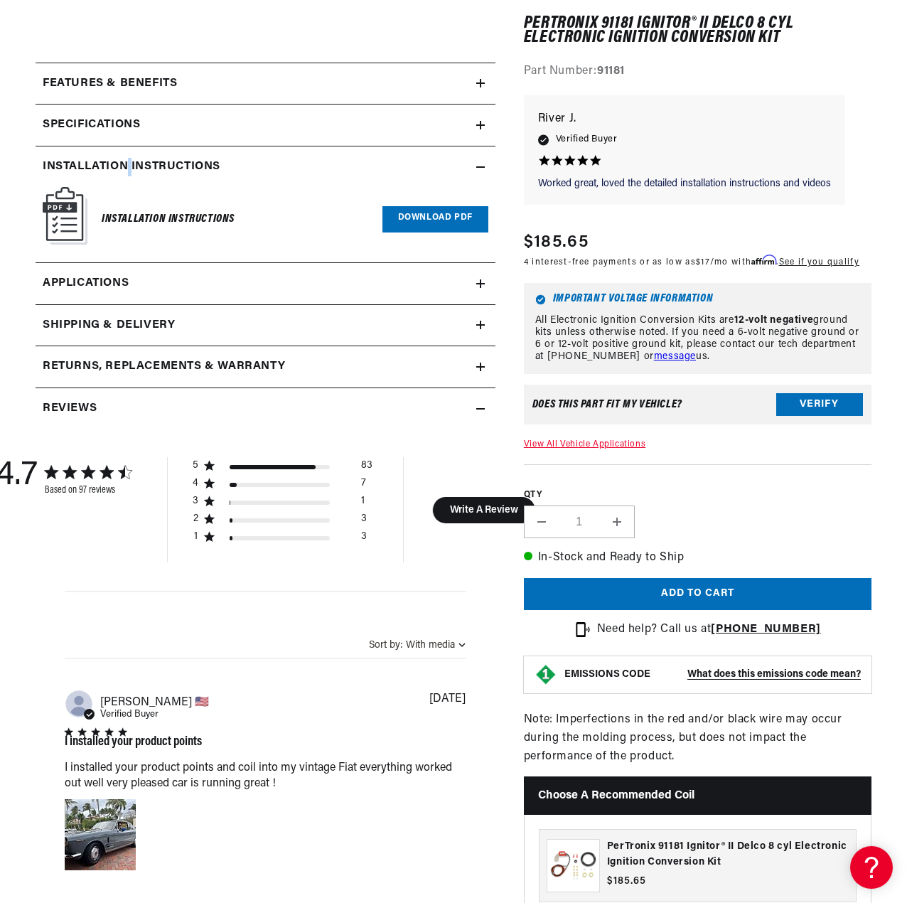
click at [447, 219] on link "Download PDF" at bounding box center [435, 219] width 106 height 26
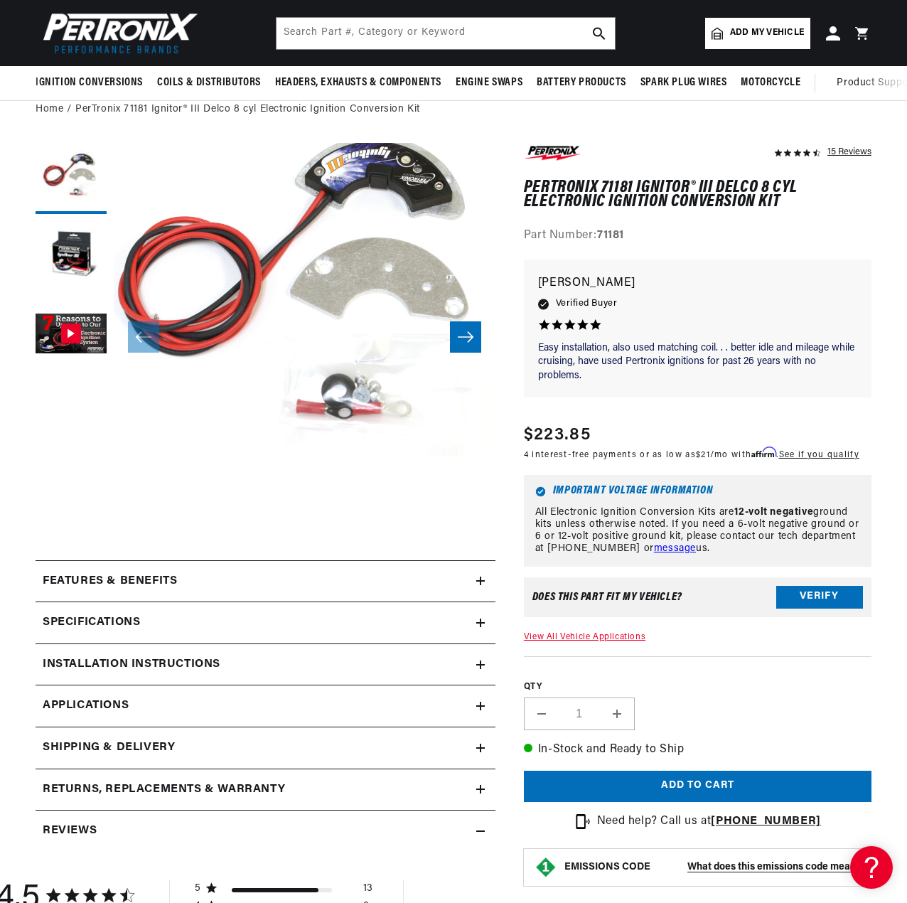
scroll to position [0, 779]
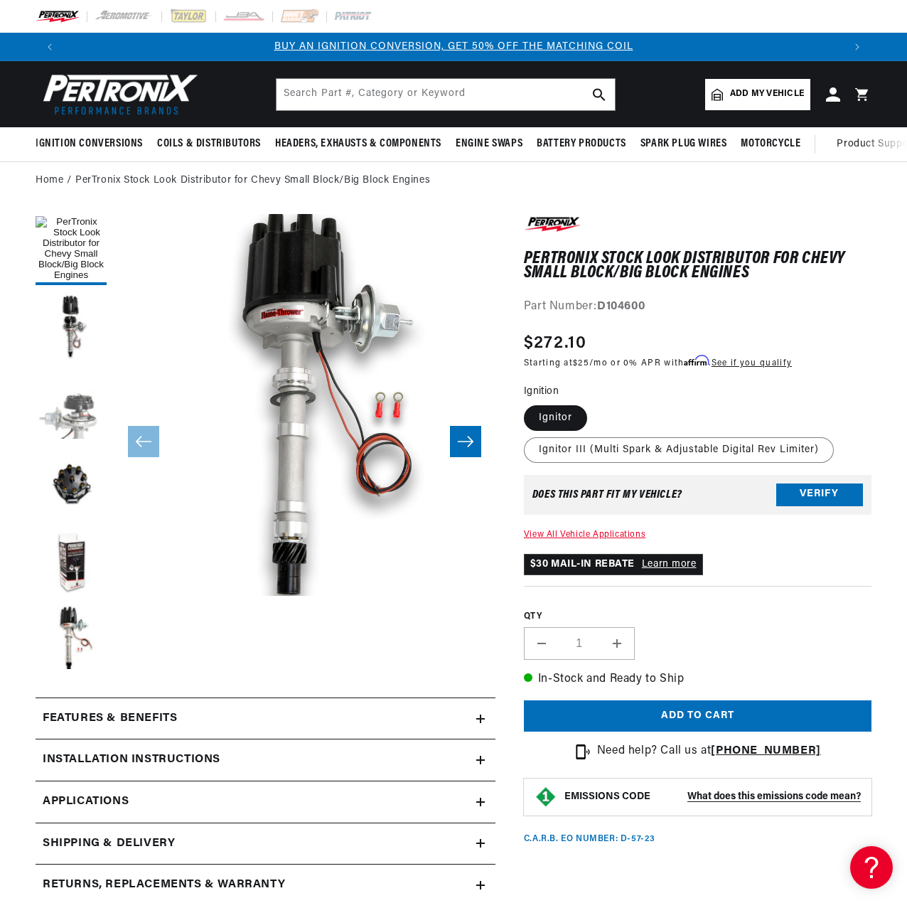
click at [84, 439] on button "Load image 3 in gallery view" at bounding box center [71, 405] width 71 height 71
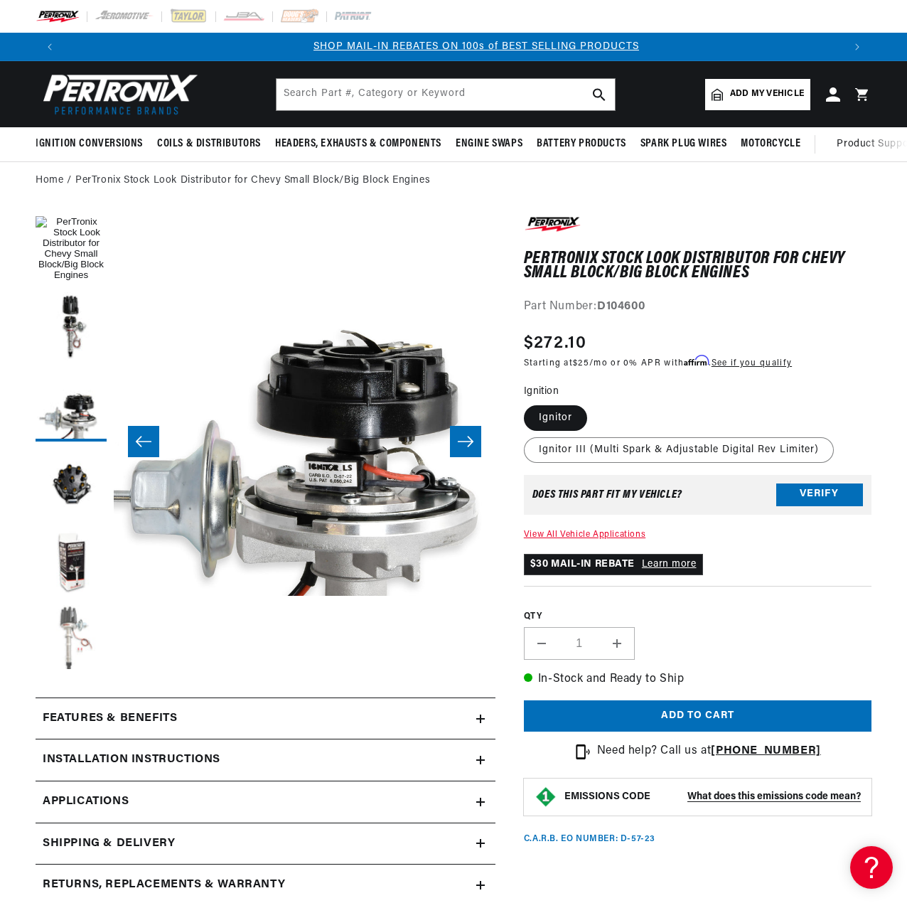
scroll to position [0, 779]
click at [78, 626] on button "Load image 6 in gallery view" at bounding box center [71, 640] width 71 height 71
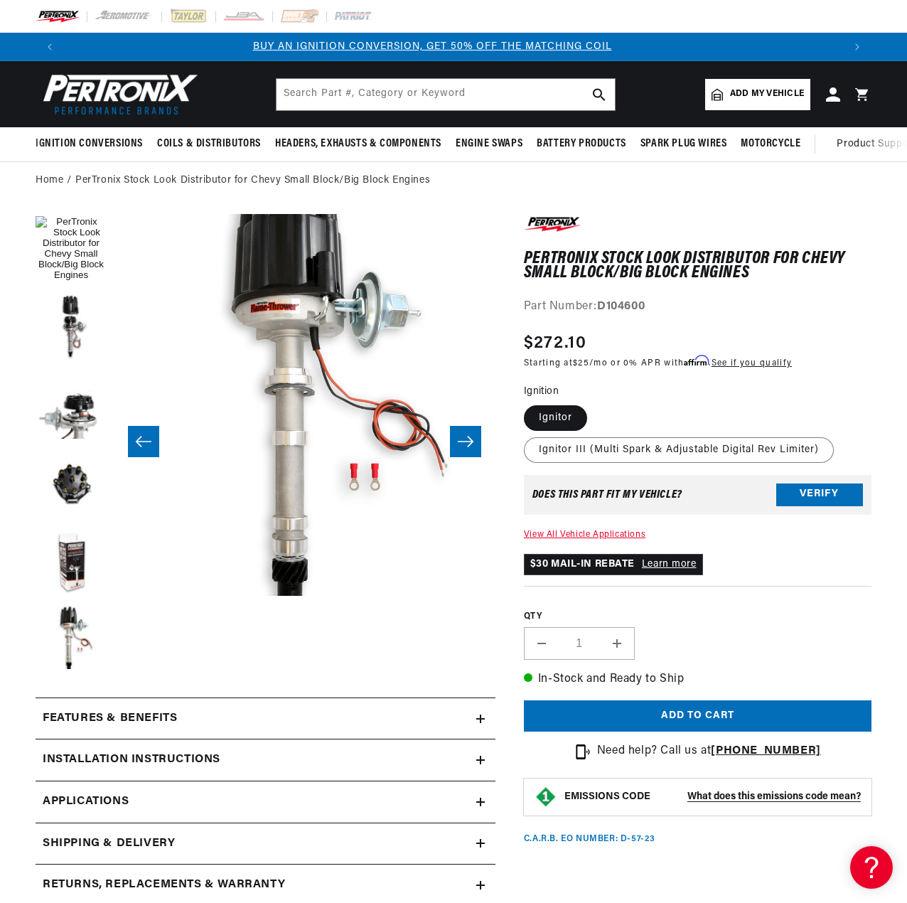
scroll to position [0, 0]
click at [797, 491] on button "Verify" at bounding box center [819, 494] width 87 height 23
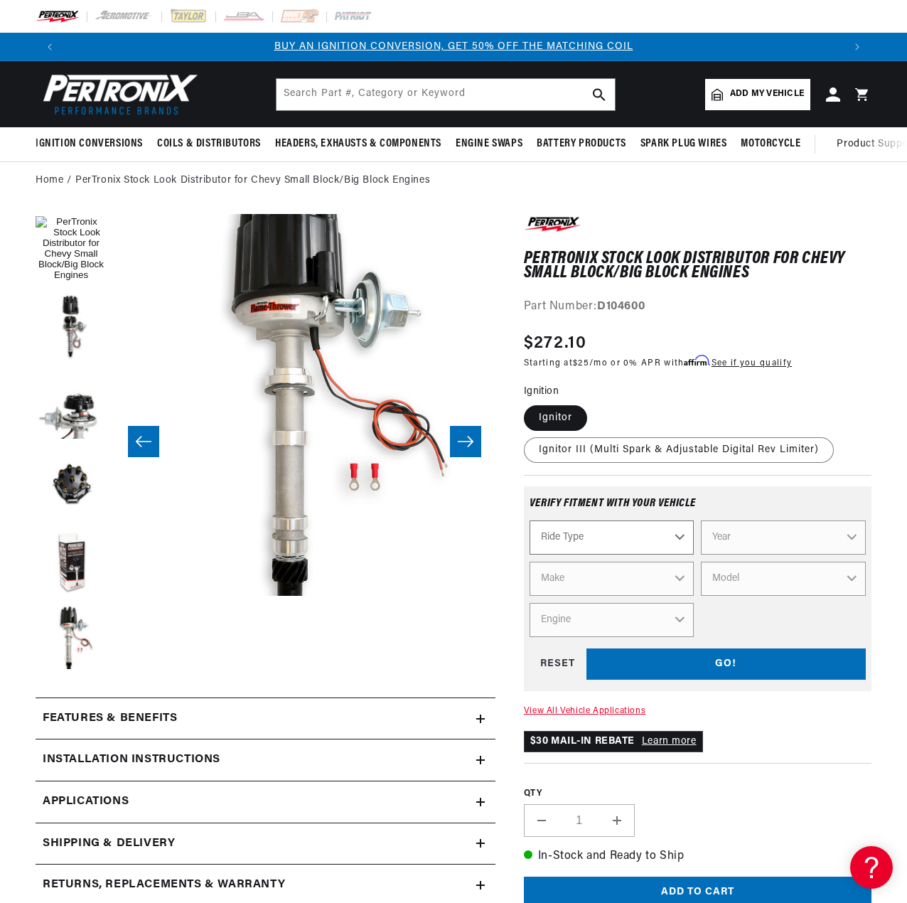
click at [637, 538] on select "Ride Type Automotive Agricultural Industrial Marine Motorcycle" at bounding box center [611, 537] width 165 height 34
select select "Automotive"
click at [529, 521] on select "Ride Type Automotive Agricultural Industrial Marine Motorcycle" at bounding box center [611, 537] width 165 height 34
select select "Automotive"
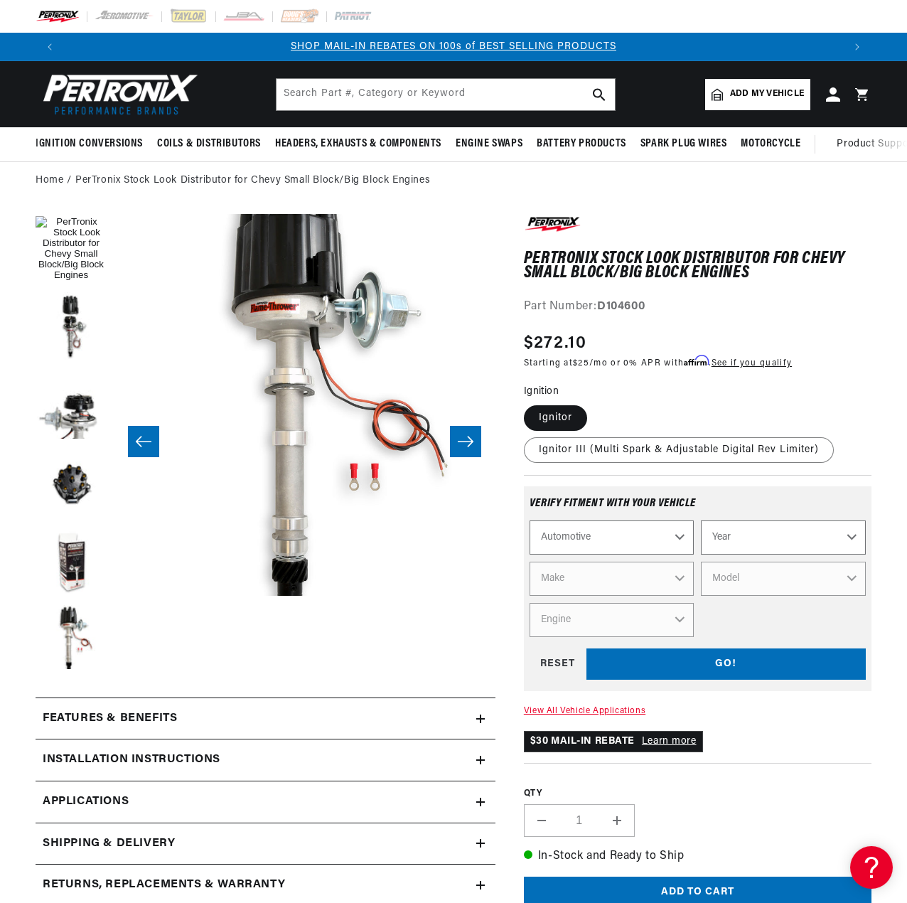
click at [812, 512] on div "Verify fitment with your vehicle" at bounding box center [697, 509] width 336 height 23
click at [793, 542] on select "Year 2022 2021 2020 2019 2018 2017 2016 2015 2014 2013 2012 2011 2010 2009 2008…" at bounding box center [783, 537] width 165 height 34
select select "1975"
click at [701, 521] on select "Year 2022 2021 2020 2019 2018 2017 2016 2015 2014 2013 2012 2011 2010 2009 2008…" at bounding box center [783, 537] width 165 height 34
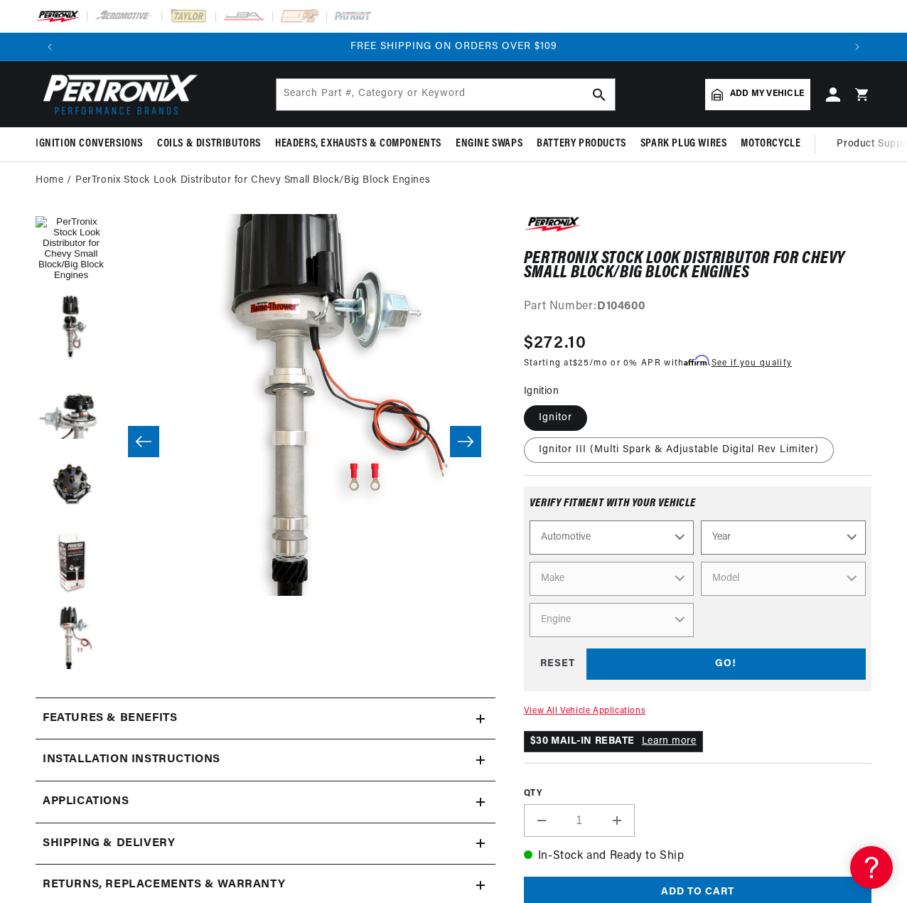
select select "1975"
click at [647, 583] on select "Make Alfa Romeo American Motors Audi Austin BMW Buick Cadillac Checker Chevrole…" at bounding box center [611, 578] width 165 height 34
select select "GMC"
click at [529, 562] on select "Make Alfa Romeo American Motors Audi Austin BMW Buick Cadillac Checker Chevrole…" at bounding box center [611, 578] width 165 height 34
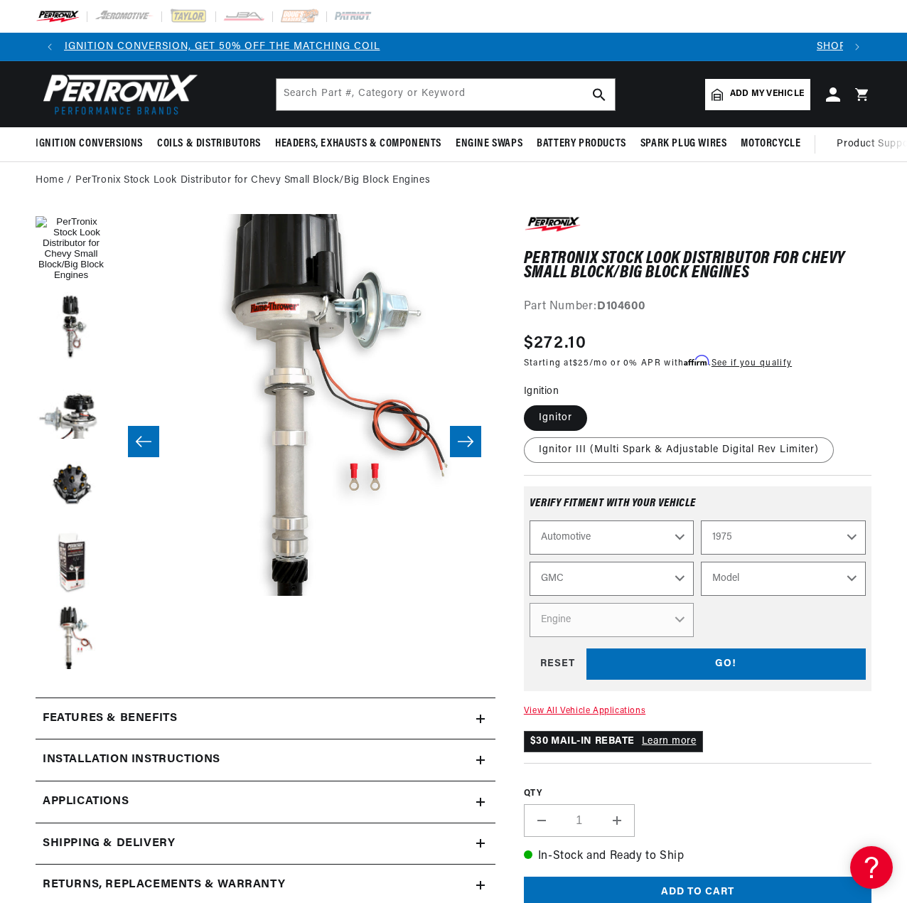
click at [734, 576] on select "Model C15 C15 Suburban C25 C25 Suburban C35 G15 G25 G35 Jimmy K15 K15 Suburban …" at bounding box center [783, 578] width 165 height 34
click at [597, 589] on select "Alfa Romeo American Motors Audi Austin BMW Buick Cadillac Checker Chevrolet Chr…" at bounding box center [611, 578] width 165 height 34
click at [529, 562] on select "Alfa Romeo American Motors Audi Austin BMW Buick Cadillac Checker Chevrolet Chr…" at bounding box center [611, 578] width 165 height 34
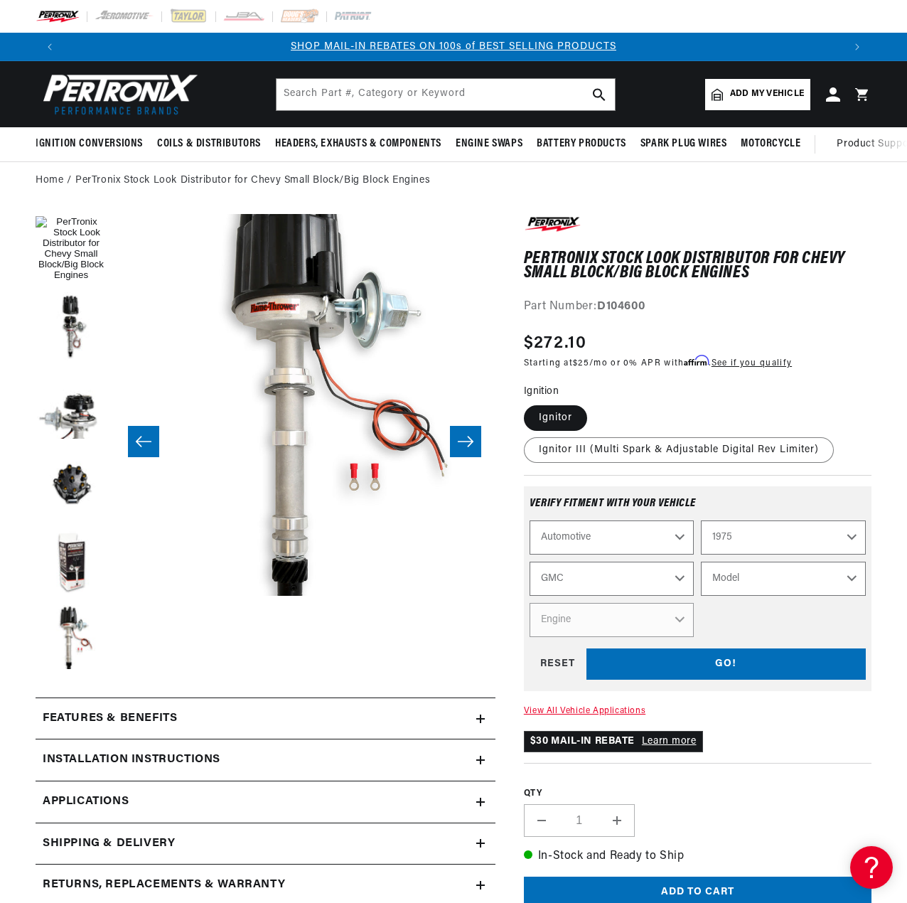
select select "Chevrolet"
click at [741, 574] on select "Model Bel Air C10 C10 Suburban C20 C20 Suburban C30 C50 Camaro Caprice Corvette…" at bounding box center [783, 578] width 165 height 34
select select "C50"
click at [701, 562] on select "Model Bel Air C10 C10 Suburban C20 C20 Suburban C30 C50 Camaro Caprice Corvette…" at bounding box center [783, 578] width 165 height 34
select select "C50"
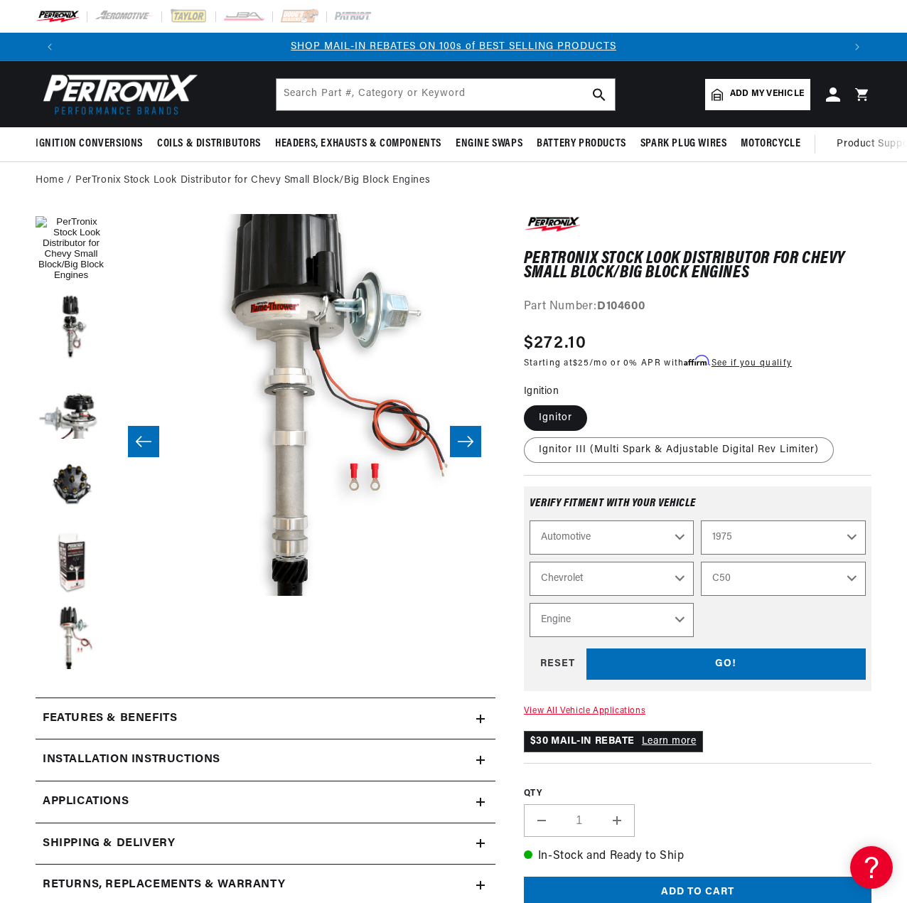
click at [664, 611] on select "Engine 366cid / 6.0L" at bounding box center [611, 620] width 165 height 34
click at [667, 614] on select "Engine 366cid / 6.0L" at bounding box center [611, 620] width 165 height 34
click at [619, 579] on select "Alfa Romeo American Motors Audi Austin BMW Buick Cadillac Checker Chevrolet Chr…" at bounding box center [611, 578] width 165 height 34
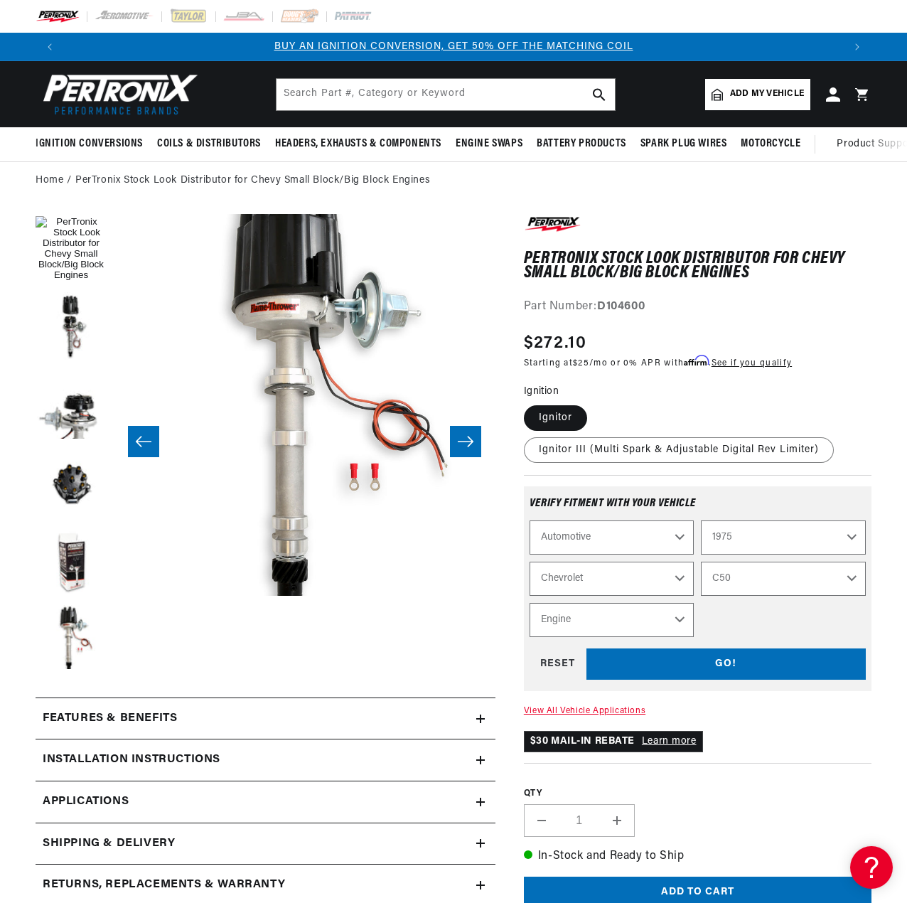
click at [753, 608] on div "Automotive Agricultural Industrial Marine Motorcycle 2022 2021 2020 2019 2018 2…" at bounding box center [697, 578] width 336 height 117
click at [728, 538] on select "2022 2021 2020 2019 2018 2017 2016 2015 2014 2013 2012 2011 2010 2009 2008 2007…" at bounding box center [783, 537] width 165 height 34
click at [701, 521] on select "2022 2021 2020 2019 2018 2017 2016 2015 2014 2013 2012 2011 2010 2009 2008 2007…" at bounding box center [783, 537] width 165 height 34
click at [709, 576] on select "C10 C10 Suburban C20 C20 Suburban C30 C50 Camaro Caprice Corvette El Camino G10…" at bounding box center [783, 578] width 165 height 34
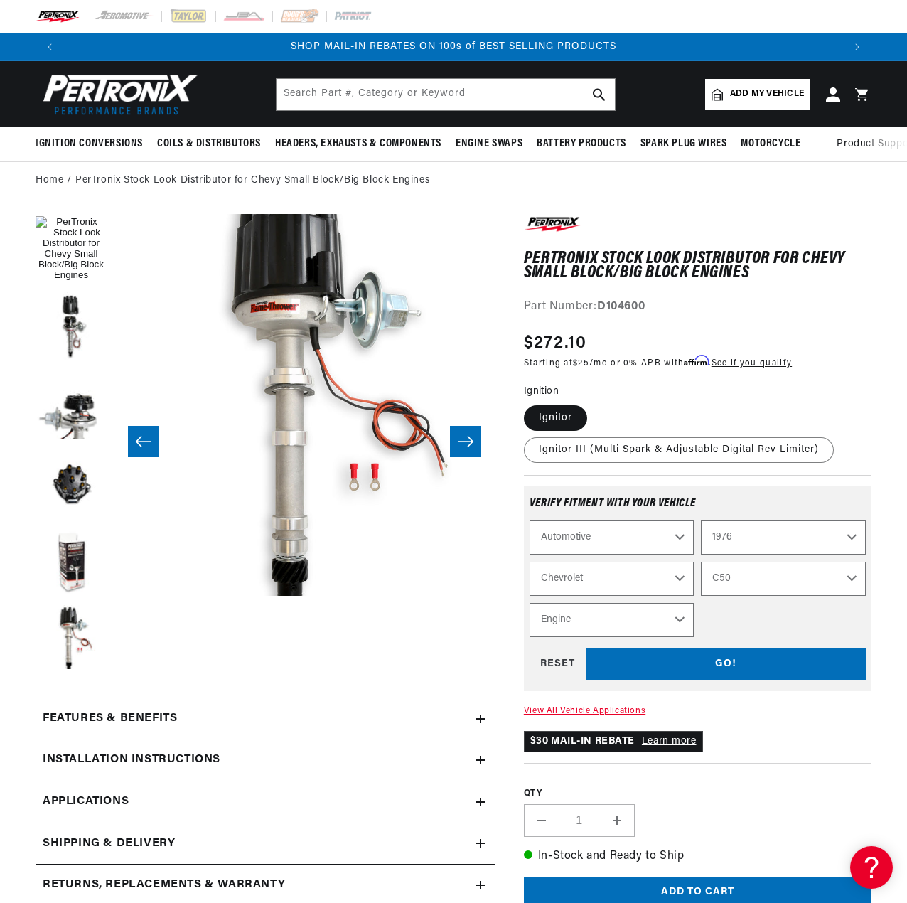
click at [709, 576] on select "C10 C10 Suburban C20 C20 Suburban C30 C50 Camaro Caprice Corvette El Camino G10…" at bounding box center [783, 578] width 165 height 34
click at [656, 618] on select "Engine 366cid / 6.0L" at bounding box center [611, 620] width 165 height 34
click at [740, 534] on select "2022 2021 2020 2019 2018 2017 2016 2015 2014 2013 2012 2011 2010 2009 2008 2007…" at bounding box center [783, 537] width 165 height 34
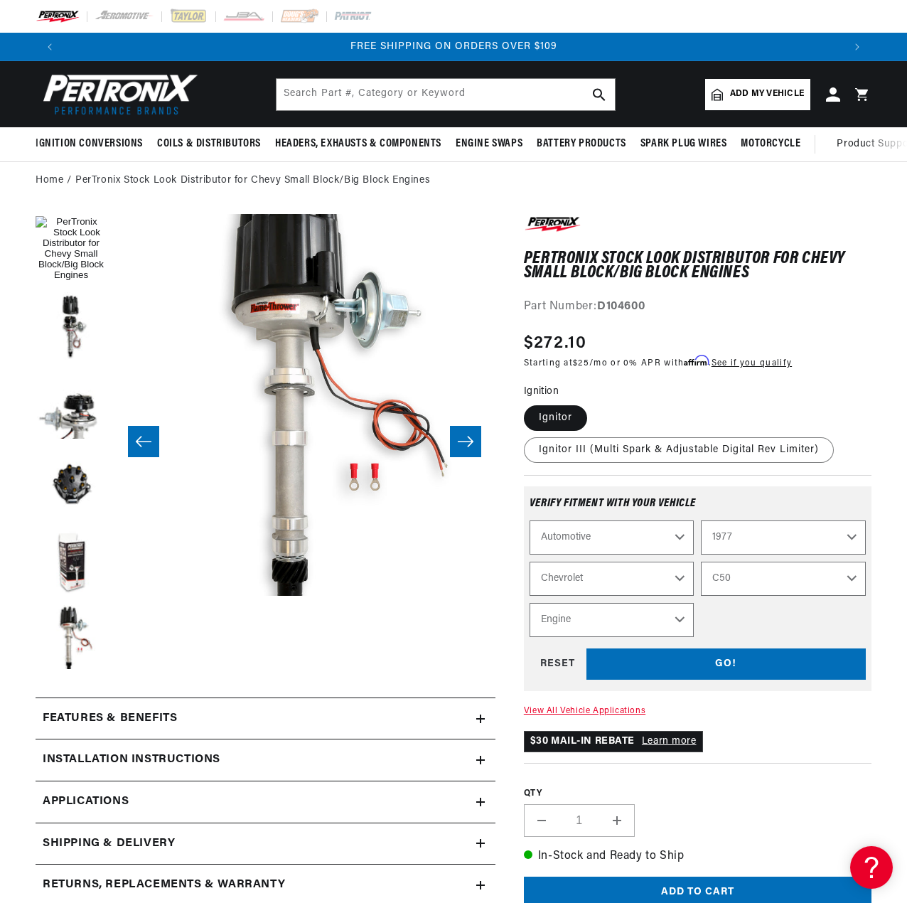
click at [701, 521] on select "2022 2021 2020 2019 2018 2017 2016 2015 2014 2013 2012 2011 2010 2009 2008 2007…" at bounding box center [783, 537] width 165 height 34
click at [640, 618] on select "Engine 366cid / 6.0L" at bounding box center [611, 620] width 165 height 34
click at [753, 544] on select "2022 2021 2020 2019 2018 2017 2016 2015 2014 2013 2012 2011 2010 2009 2008 2007…" at bounding box center [783, 537] width 165 height 34
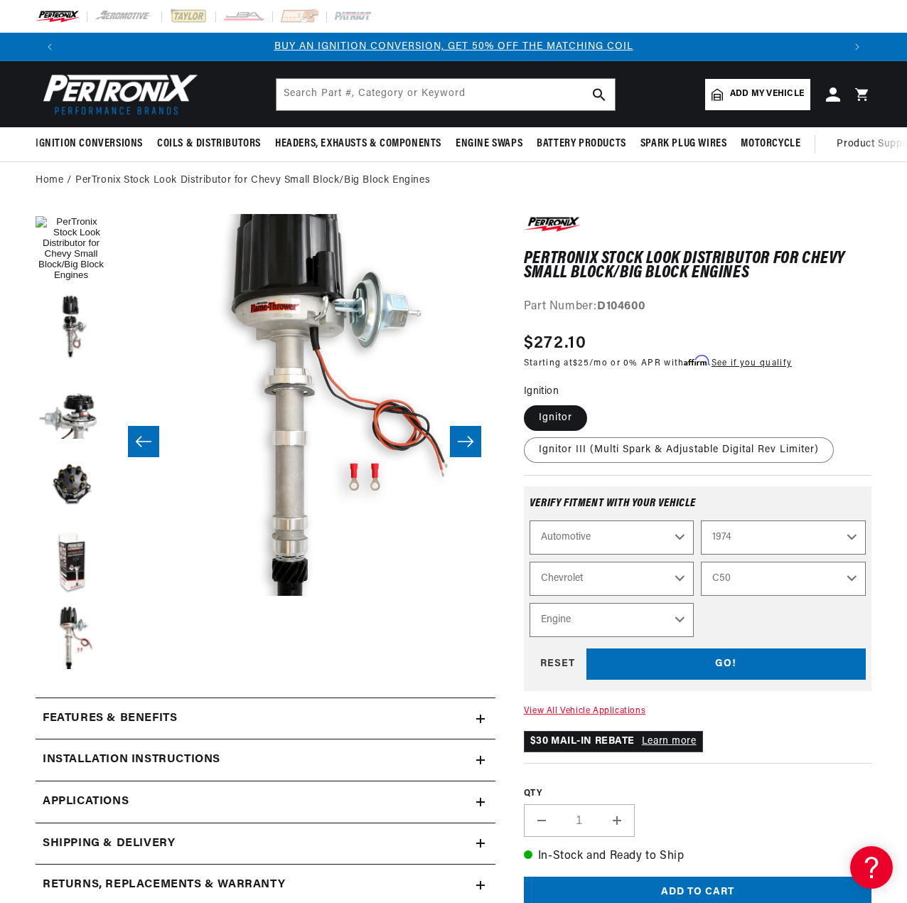
click at [701, 521] on select "2022 2021 2020 2019 2018 2017 2016 2015 2014 2013 2012 2011 2010 2009 2008 2007…" at bounding box center [783, 537] width 165 height 34
select select "1974"
click at [659, 630] on select "Engine 350cid / 5.7L 366cid / 6.0L 427cid / 7.0L" at bounding box center [611, 620] width 165 height 34
select select "350cid-5.7L"
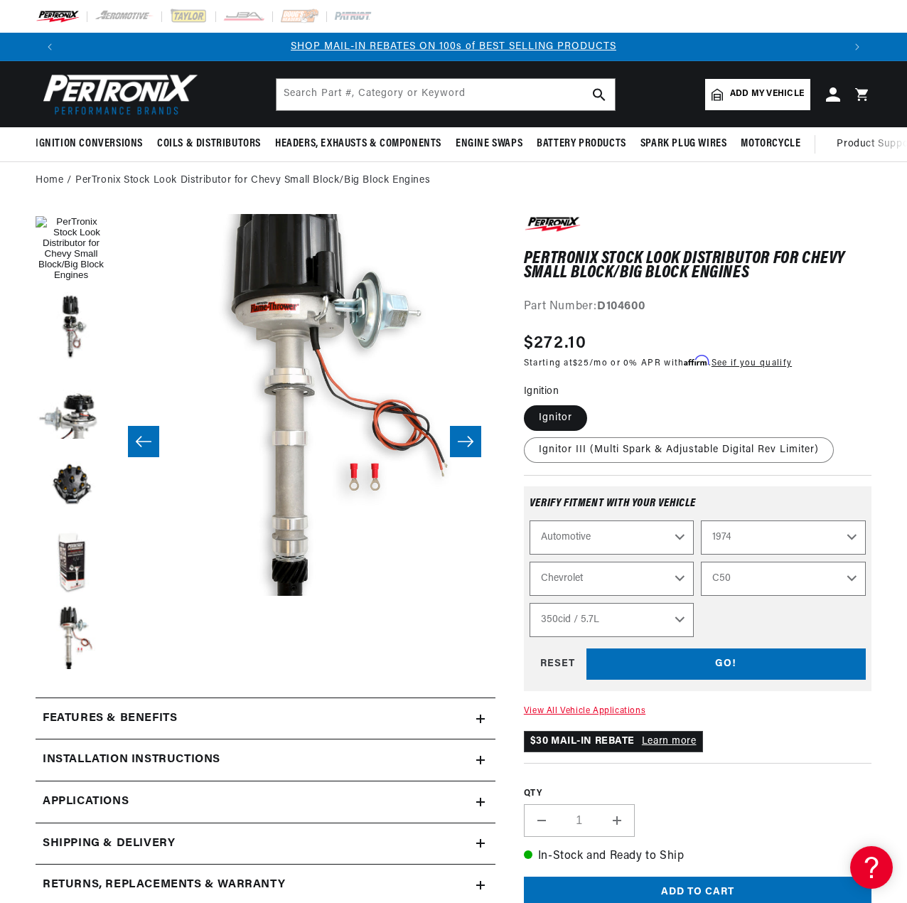
click at [529, 603] on select "Engine 350cid / 5.7L 366cid / 6.0L 427cid / 7.0L" at bounding box center [611, 620] width 165 height 34
select select "Engine"
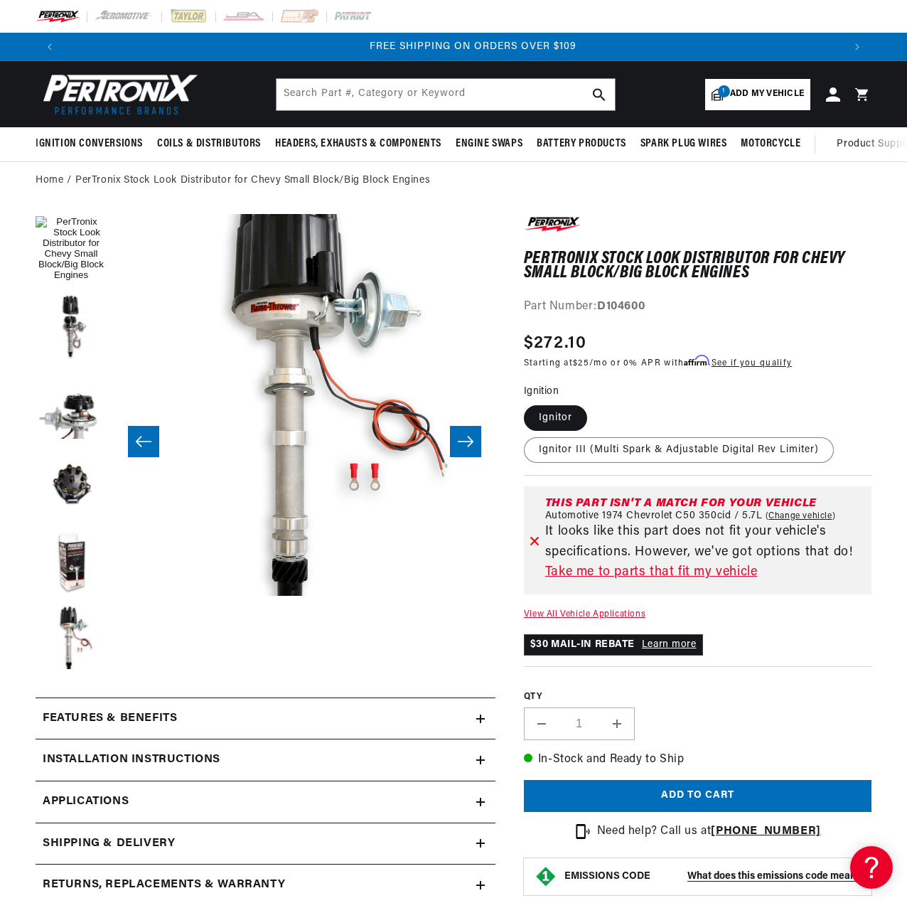
scroll to position [0, 1558]
click at [613, 573] on link "Take me to parts that fit my vehicle" at bounding box center [705, 572] width 321 height 21
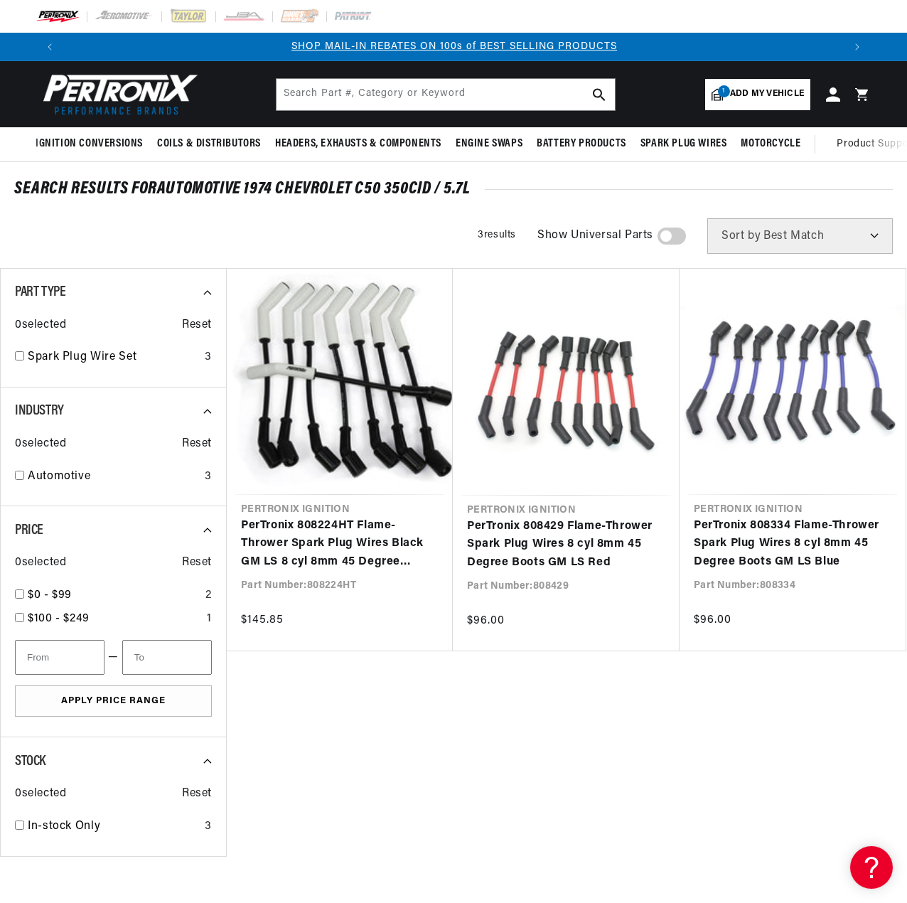
scroll to position [0, 779]
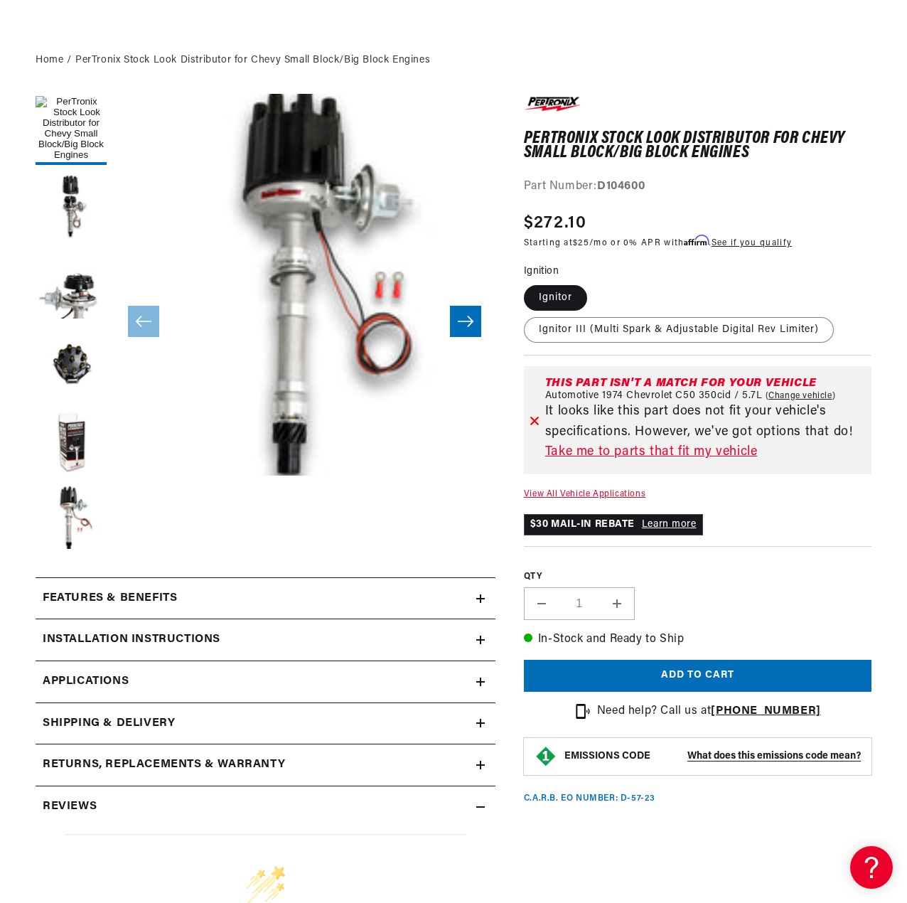
scroll to position [355, 0]
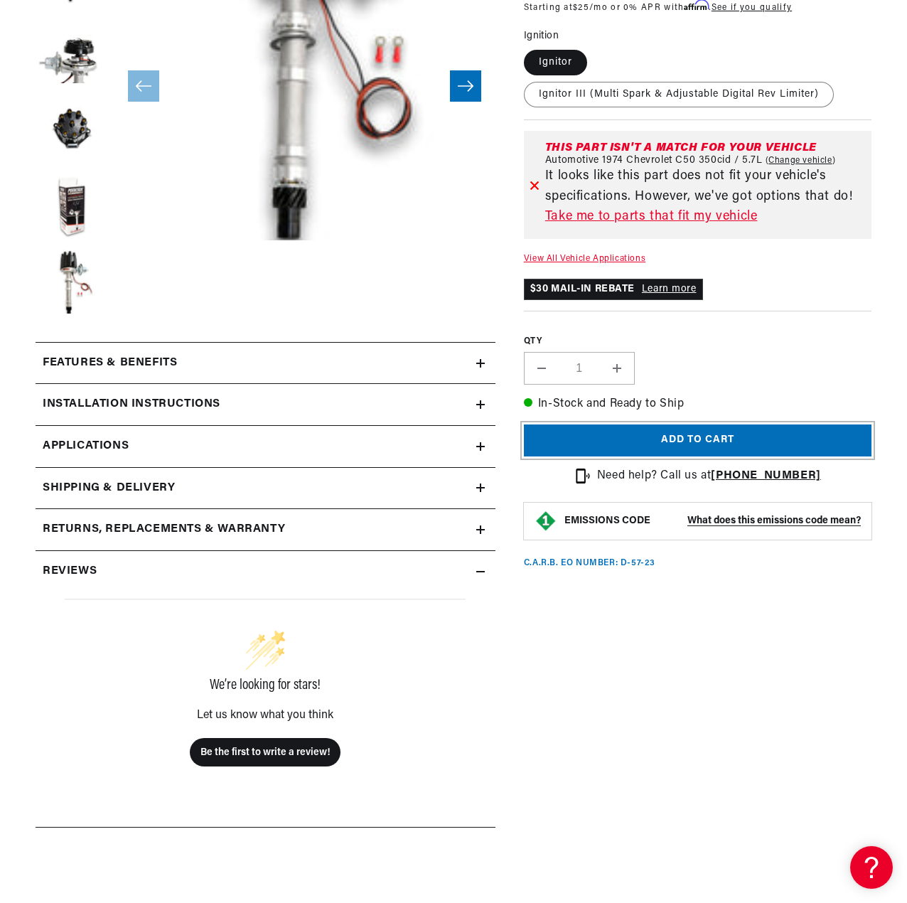
click at [728, 438] on button "Add to cart" at bounding box center [698, 440] width 348 height 32
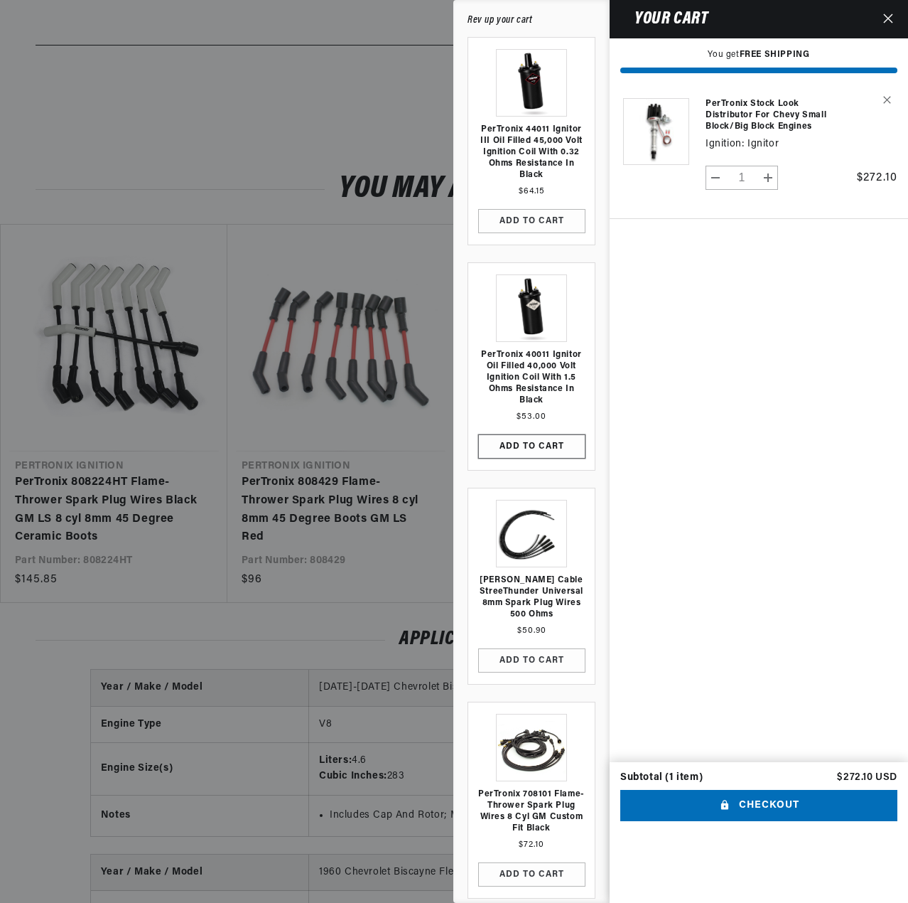
scroll to position [0, 780]
click at [555, 217] on button "ADD TO CART" at bounding box center [531, 221] width 107 height 24
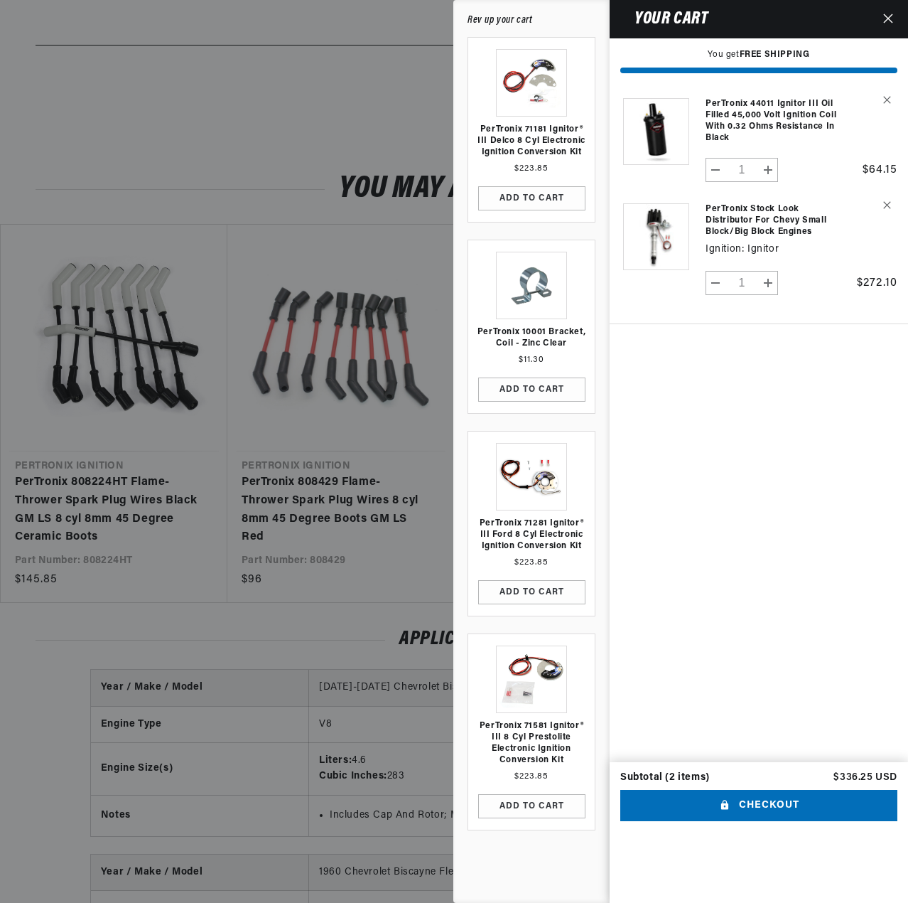
scroll to position [0, 1561]
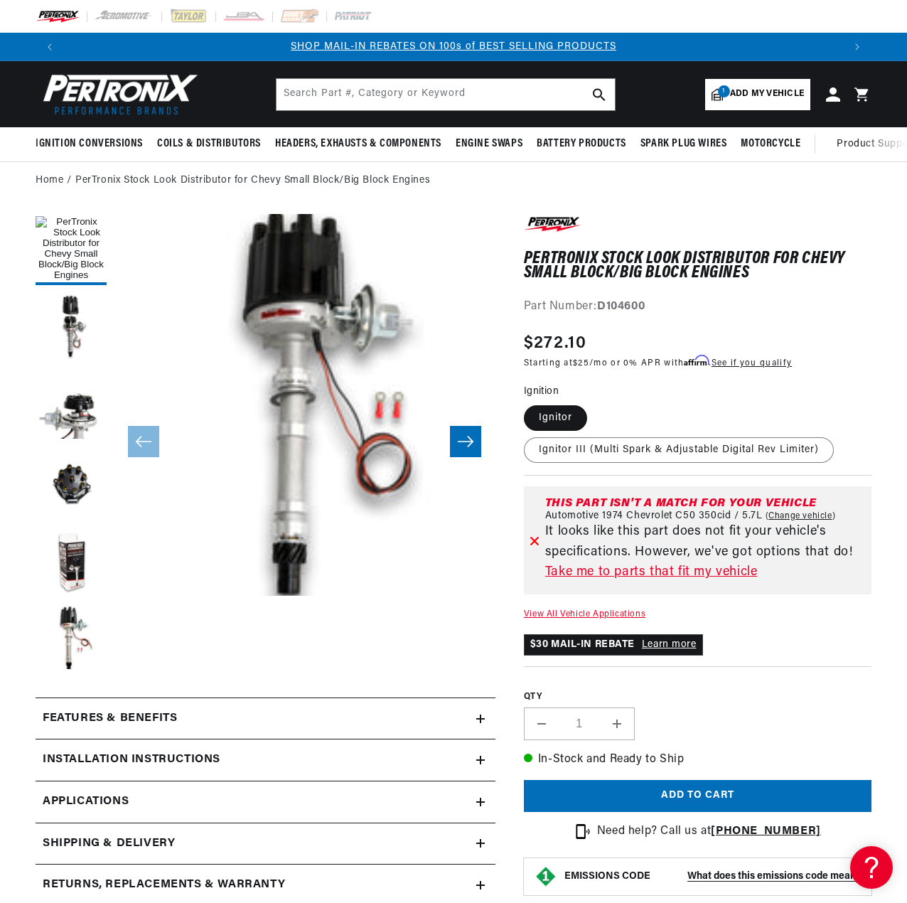
click at [858, 93] on icon at bounding box center [861, 94] width 14 height 14
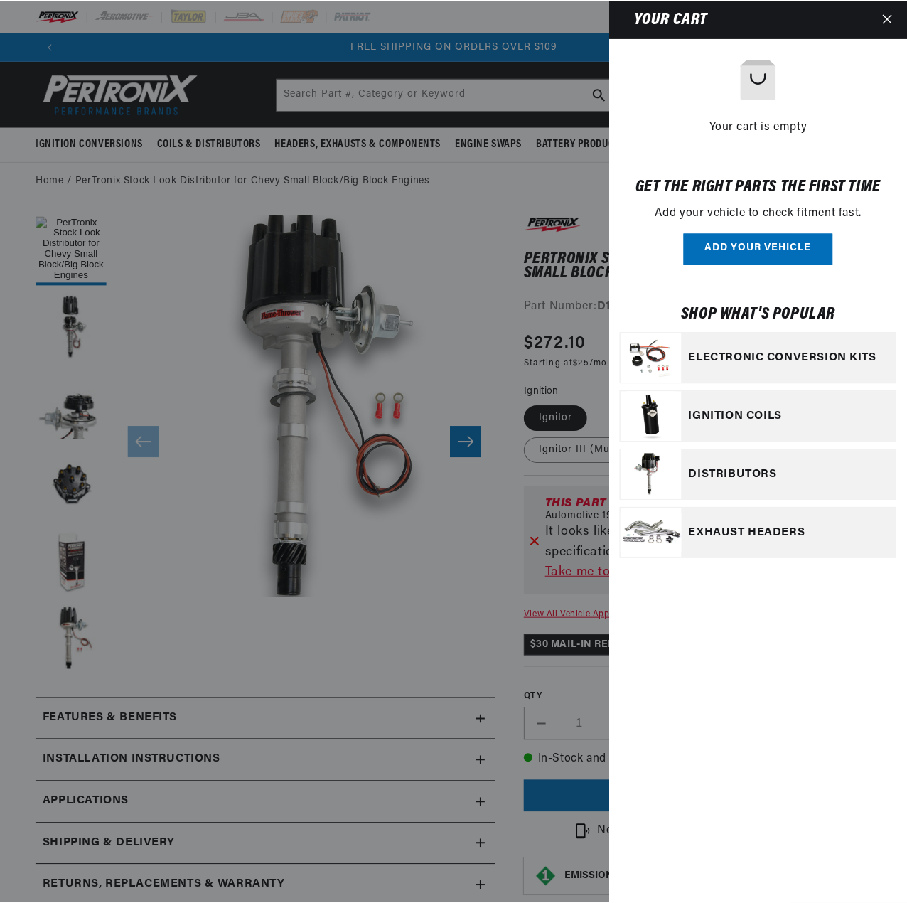
scroll to position [0, 1561]
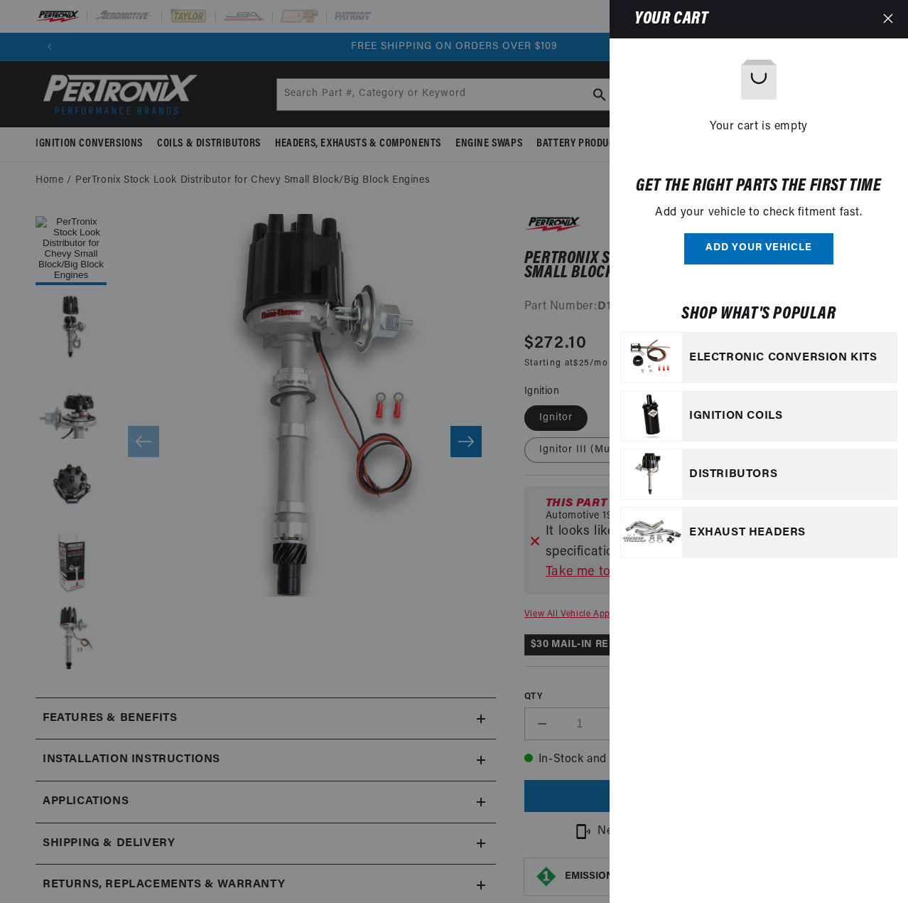
click at [881, 18] on button "Close" at bounding box center [888, 19] width 31 height 38
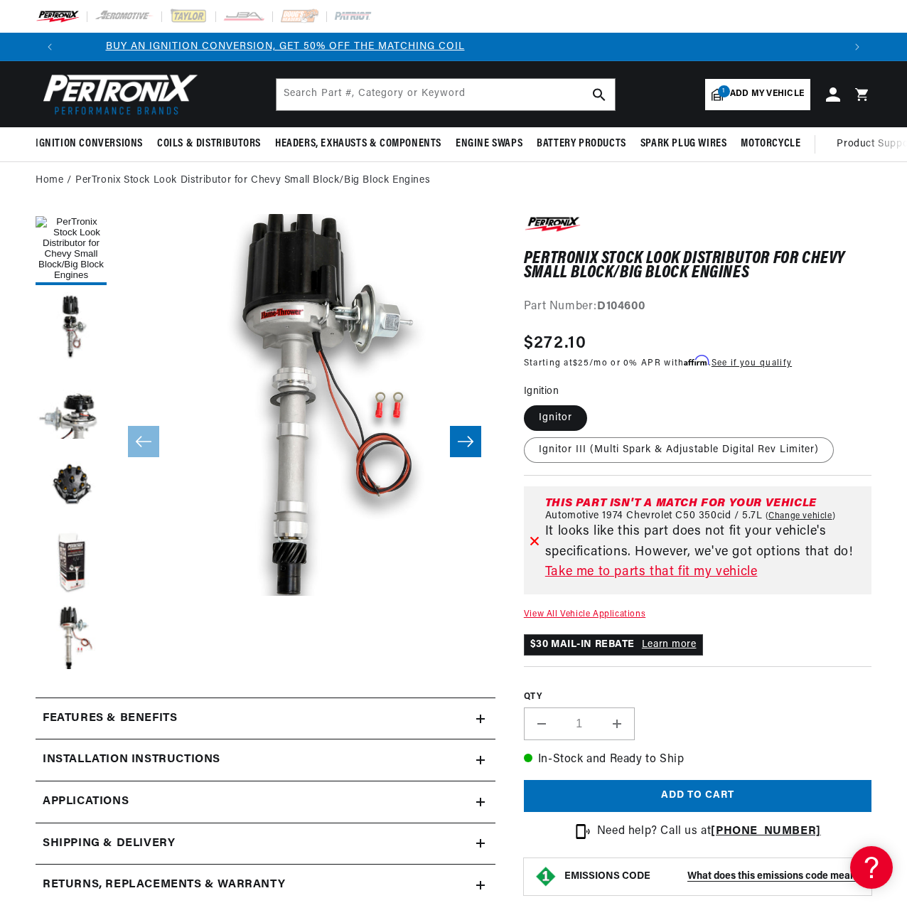
scroll to position [0, 0]
